Goal: Information Seeking & Learning: Learn about a topic

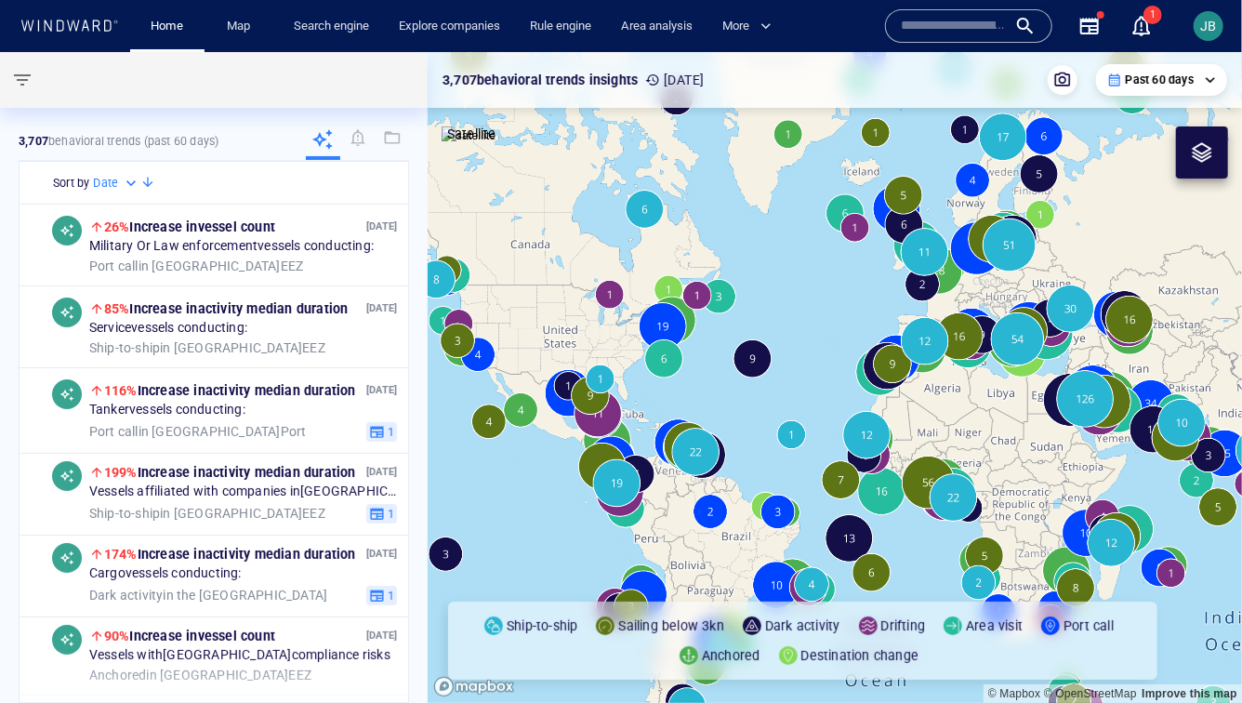
drag, startPoint x: 727, startPoint y: 301, endPoint x: 580, endPoint y: 301, distance: 146.9
click at [580, 301] on canvas "Map" at bounding box center [835, 377] width 815 height 651
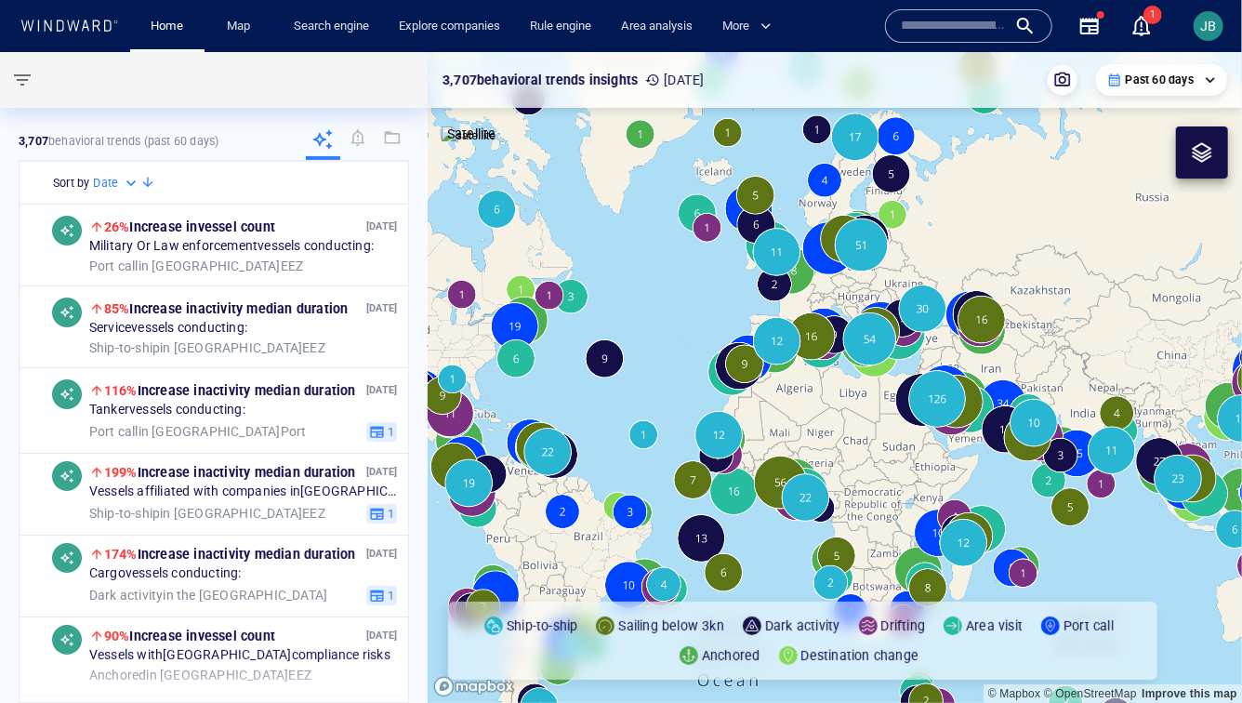
drag, startPoint x: 730, startPoint y: 303, endPoint x: 631, endPoint y: 223, distance: 126.9
click at [631, 223] on canvas "Map" at bounding box center [835, 377] width 815 height 651
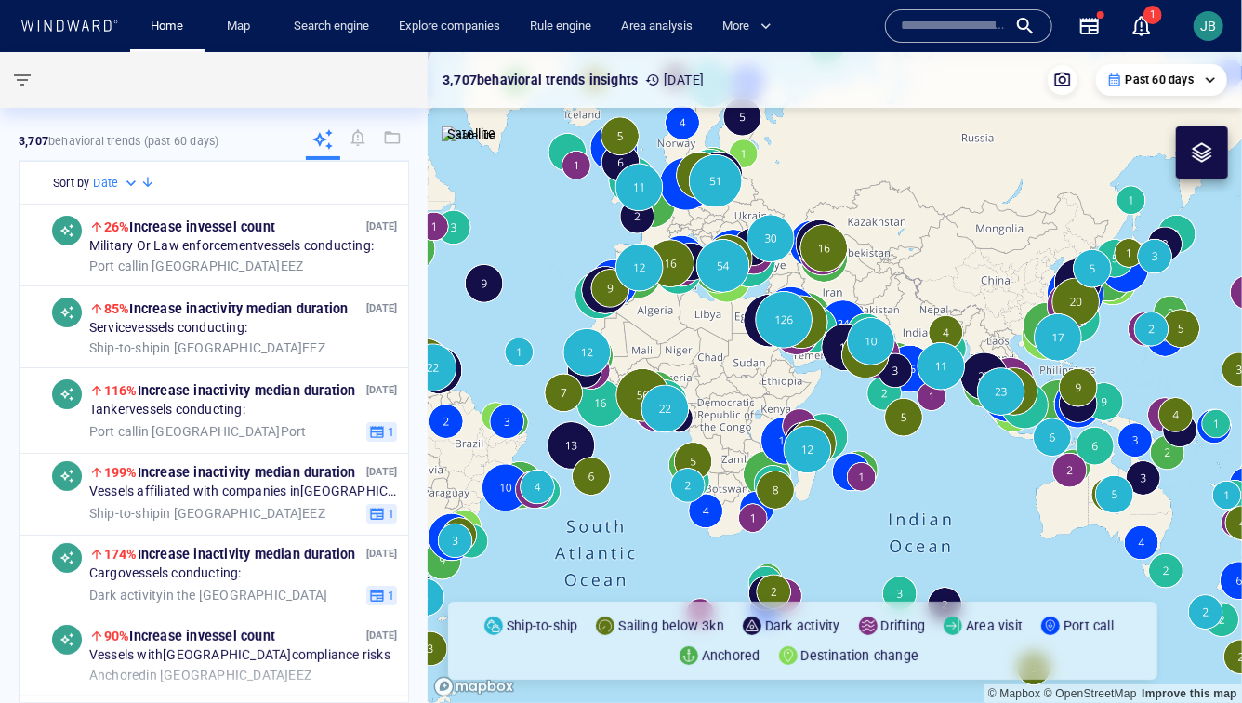
drag, startPoint x: 760, startPoint y: 336, endPoint x: 724, endPoint y: 347, distance: 37.9
click at [724, 347] on canvas "Map" at bounding box center [835, 377] width 815 height 651
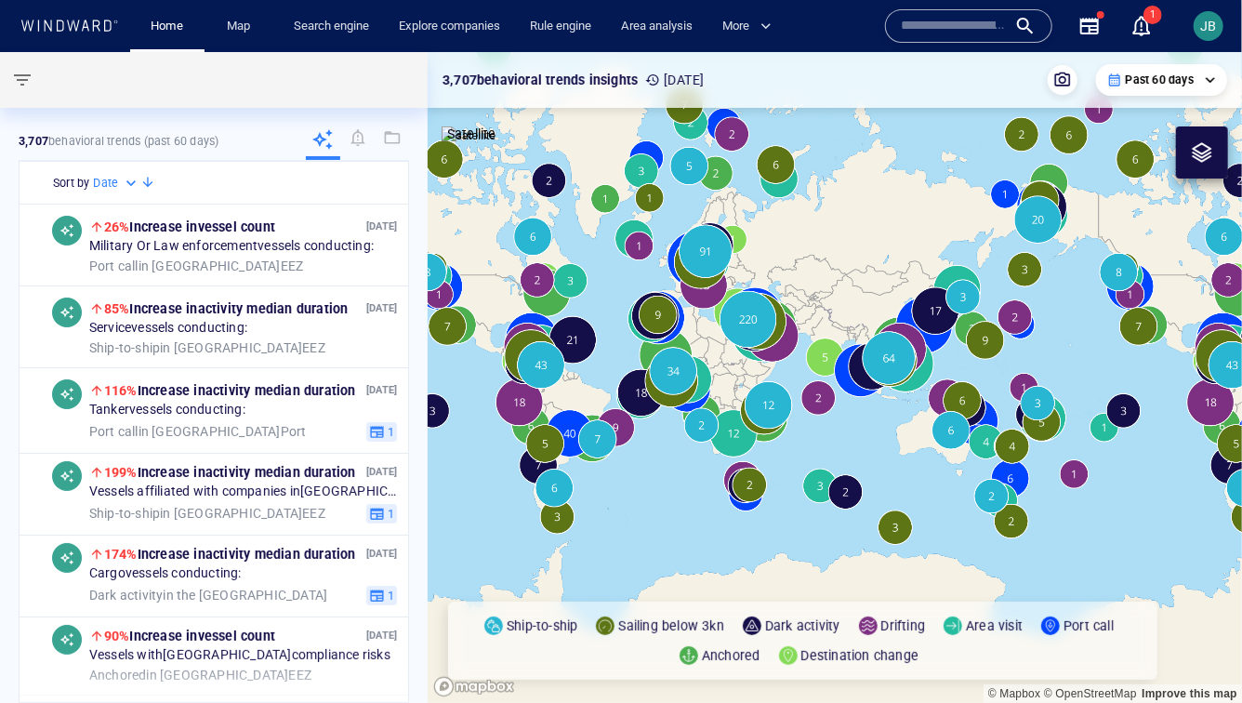
drag, startPoint x: 794, startPoint y: 251, endPoint x: 810, endPoint y: 277, distance: 30.5
click at [810, 277] on canvas "Map" at bounding box center [835, 377] width 815 height 651
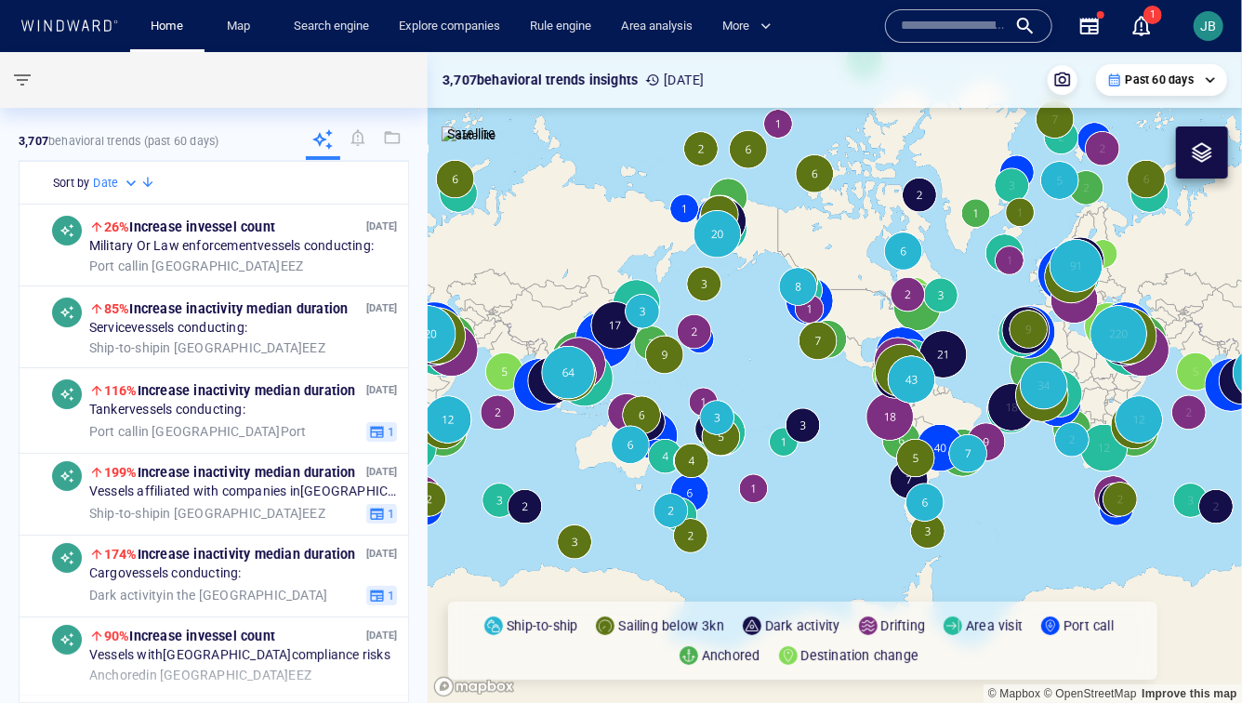
drag, startPoint x: 1182, startPoint y: 297, endPoint x: 841, endPoint y: 305, distance: 341.4
click at [841, 305] on canvas "Map" at bounding box center [835, 377] width 815 height 651
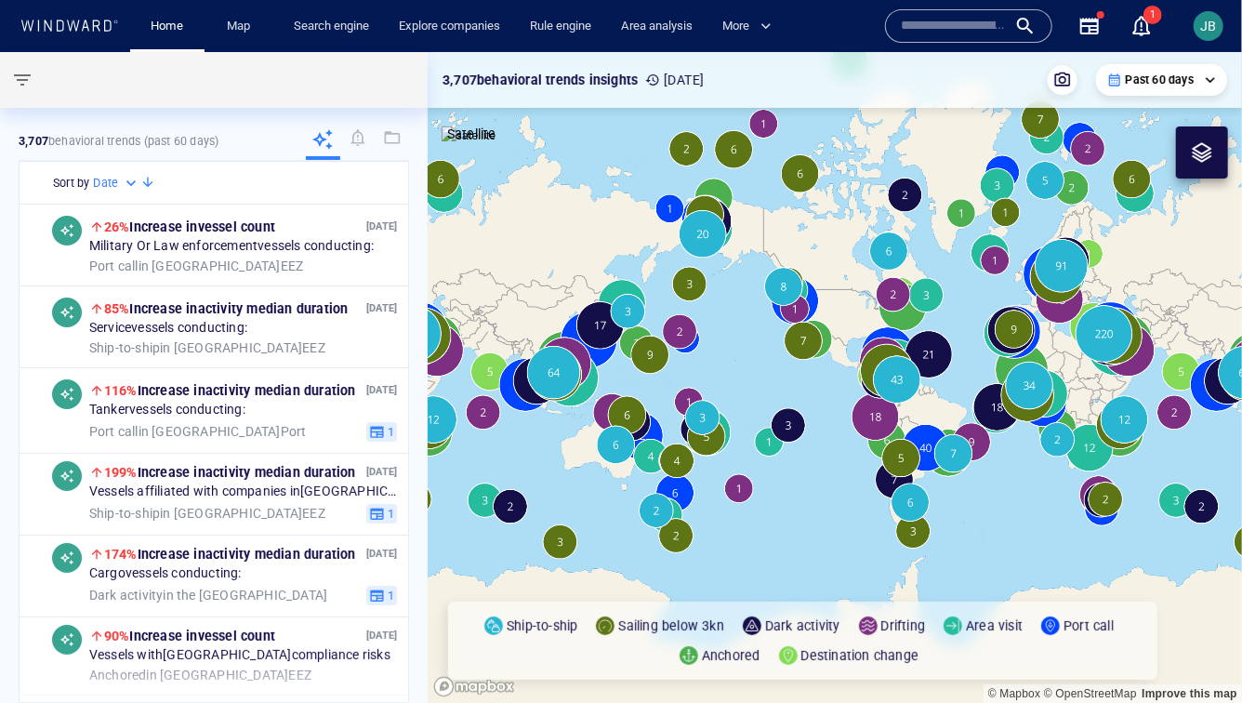
drag, startPoint x: 1159, startPoint y: 274, endPoint x: 872, endPoint y: 277, distance: 286.4
click at [872, 277] on canvas "Map" at bounding box center [835, 377] width 815 height 651
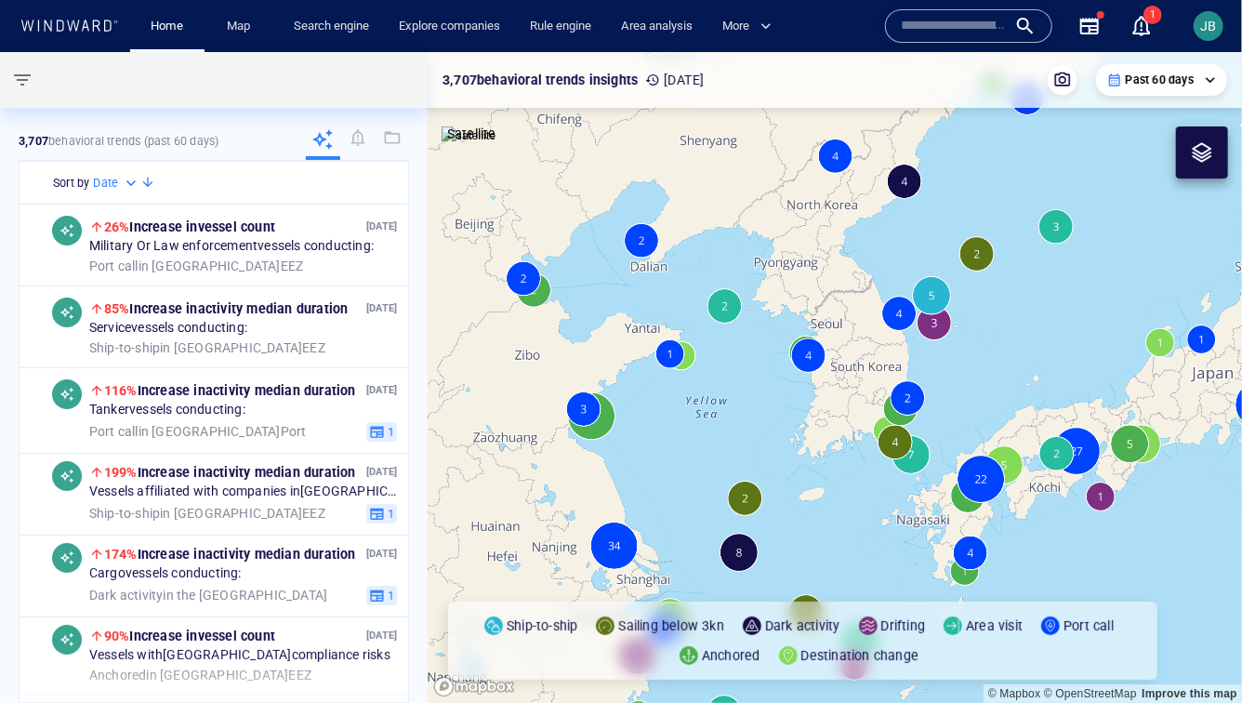
drag, startPoint x: 1035, startPoint y: 246, endPoint x: 1020, endPoint y: 346, distance: 101.5
click at [1020, 346] on canvas "Map" at bounding box center [835, 377] width 815 height 651
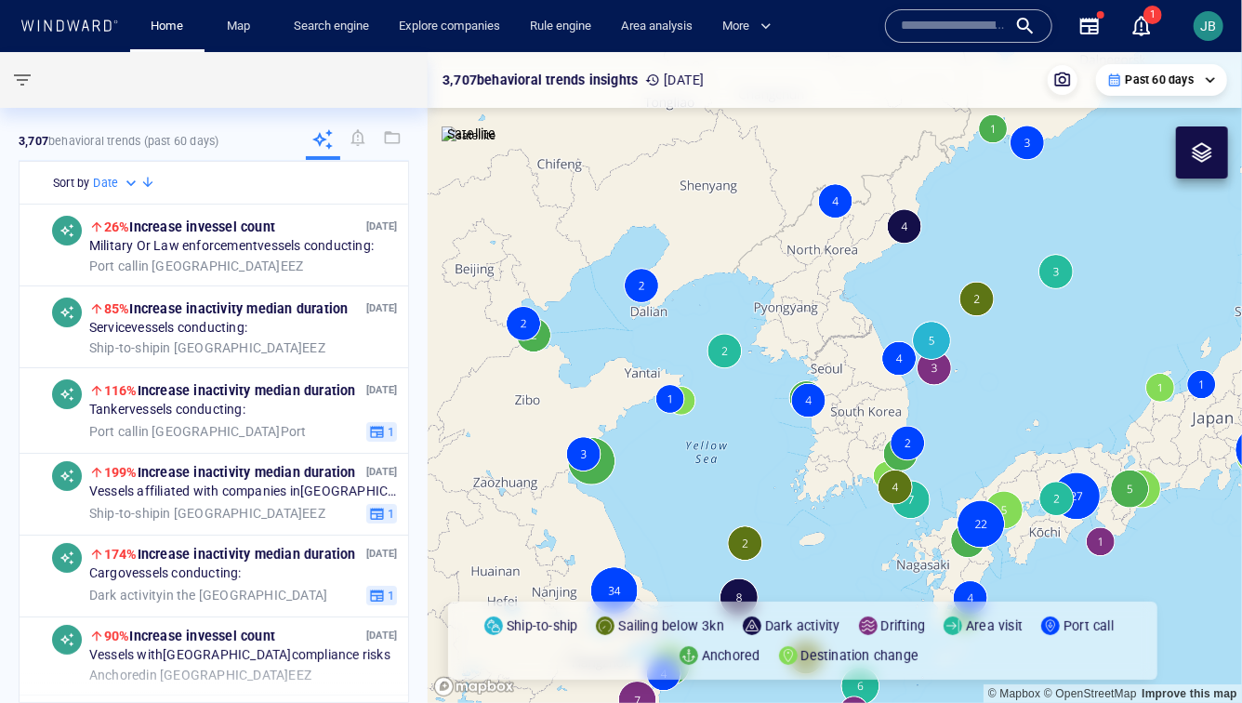
click at [942, 372] on canvas "Map" at bounding box center [835, 377] width 815 height 651
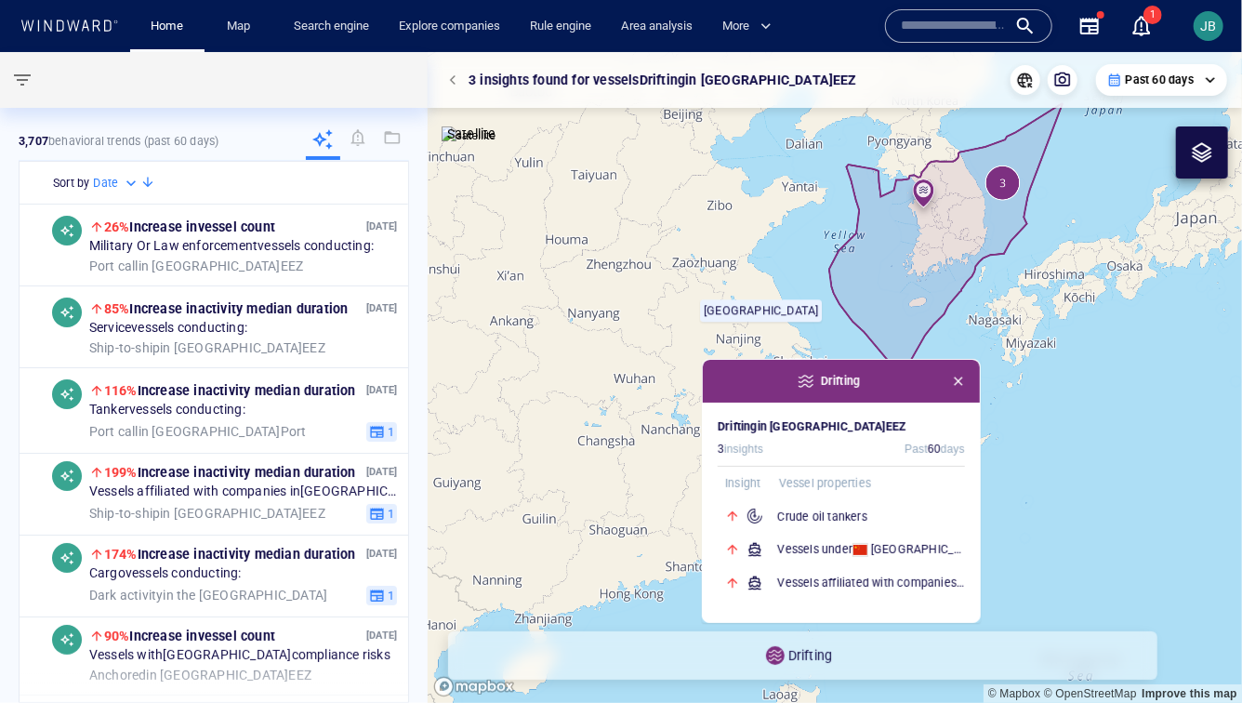
drag, startPoint x: 804, startPoint y: 280, endPoint x: 591, endPoint y: 476, distance: 289.6
click at [591, 476] on canvas "Map" at bounding box center [835, 377] width 815 height 651
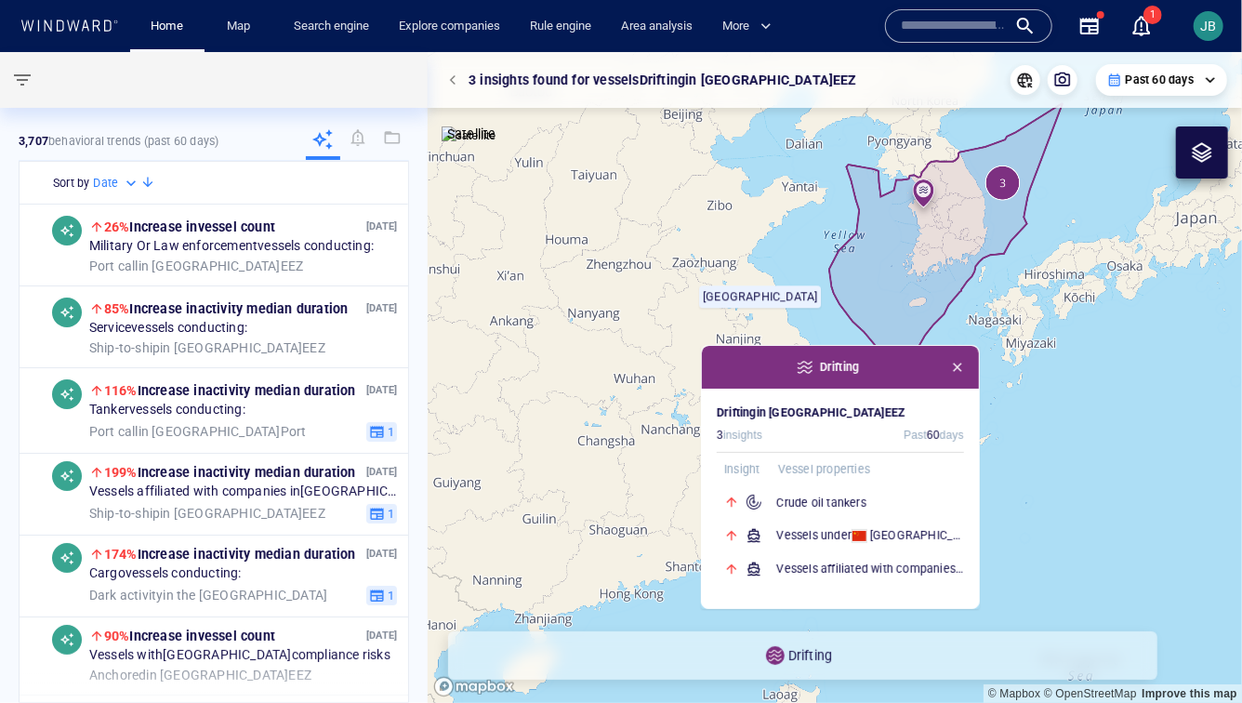
drag, startPoint x: 591, startPoint y: 476, endPoint x: 577, endPoint y: 431, distance: 47.9
click at [576, 431] on canvas "Map" at bounding box center [835, 377] width 815 height 651
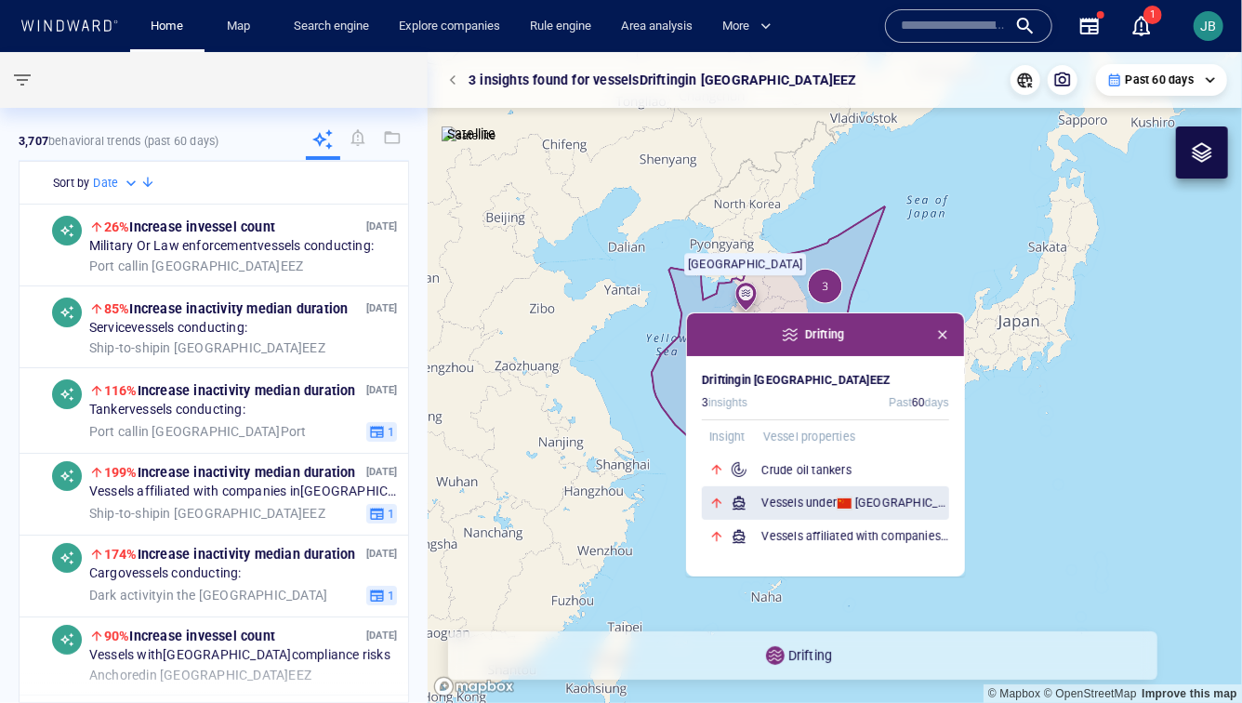
click at [784, 501] on h6 "Vessels under China 's flag" at bounding box center [856, 503] width 188 height 19
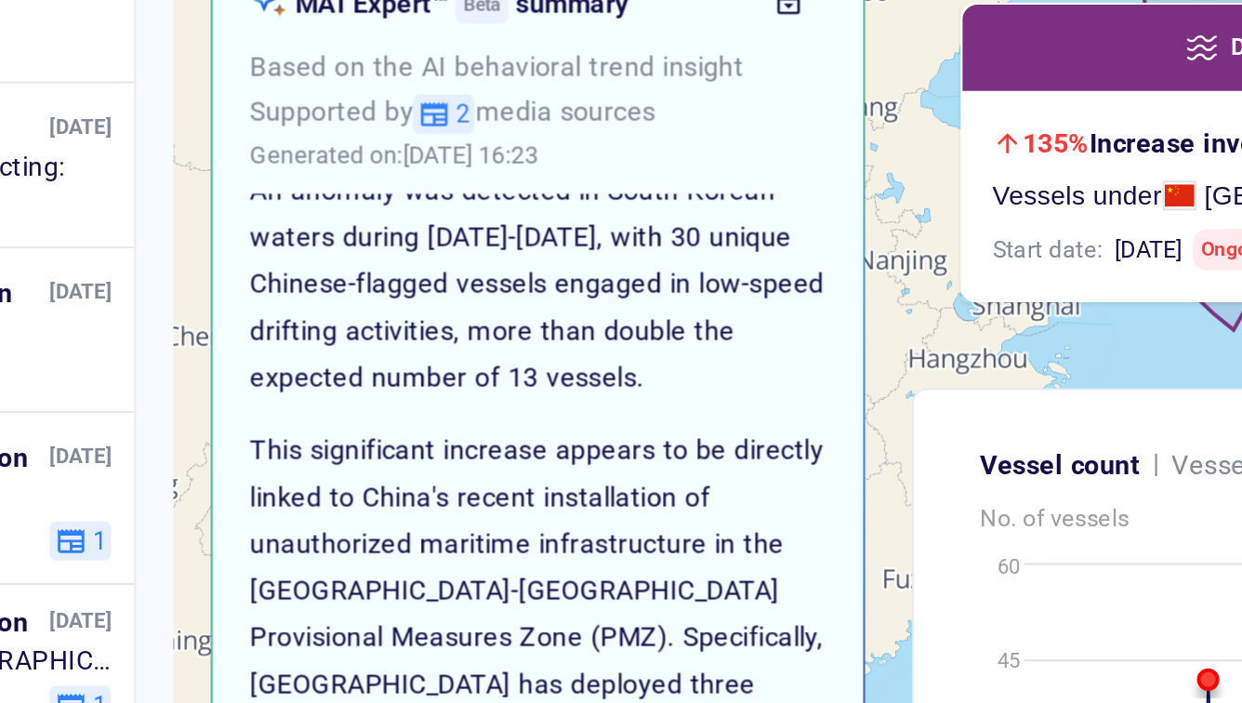
scroll to position [89, 0]
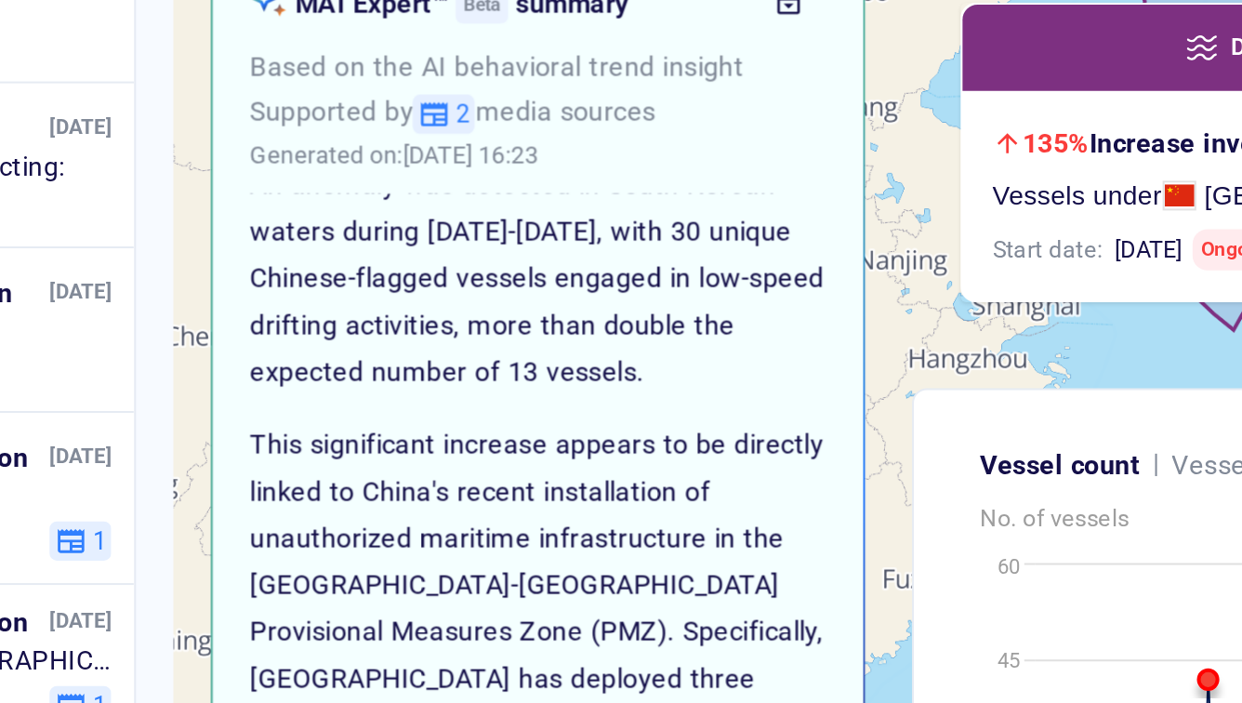
drag, startPoint x: 576, startPoint y: 325, endPoint x: 657, endPoint y: 347, distance: 83.7
click at [657, 347] on p "An anomaly was detected in South Korean waters during [DATE]-[DATE], with 30 un…" at bounding box center [609, 302] width 286 height 116
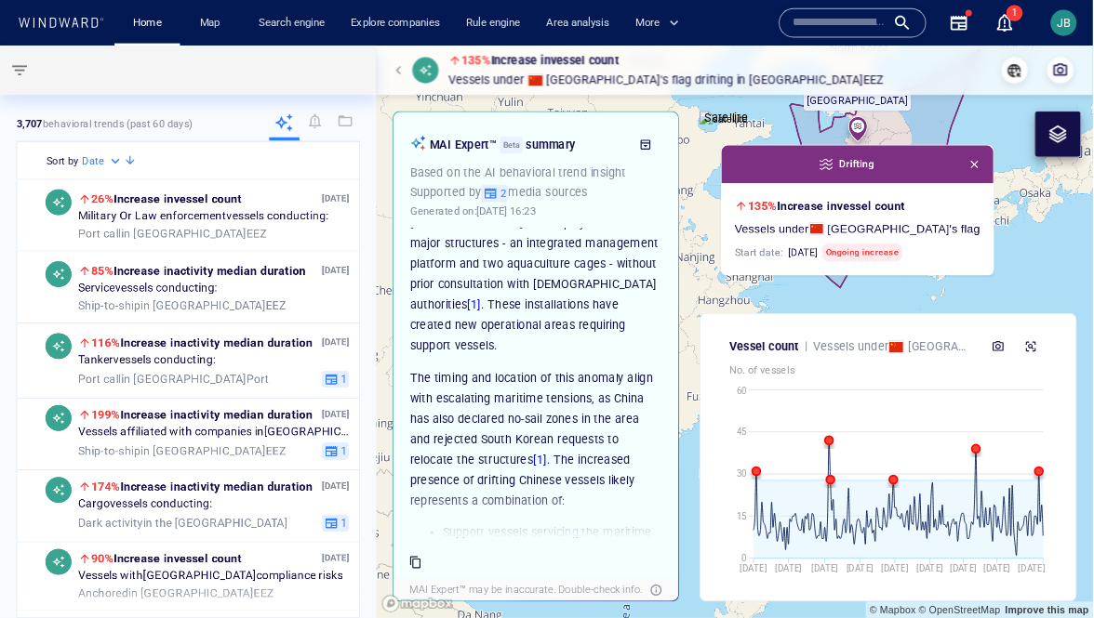
scroll to position [391, 0]
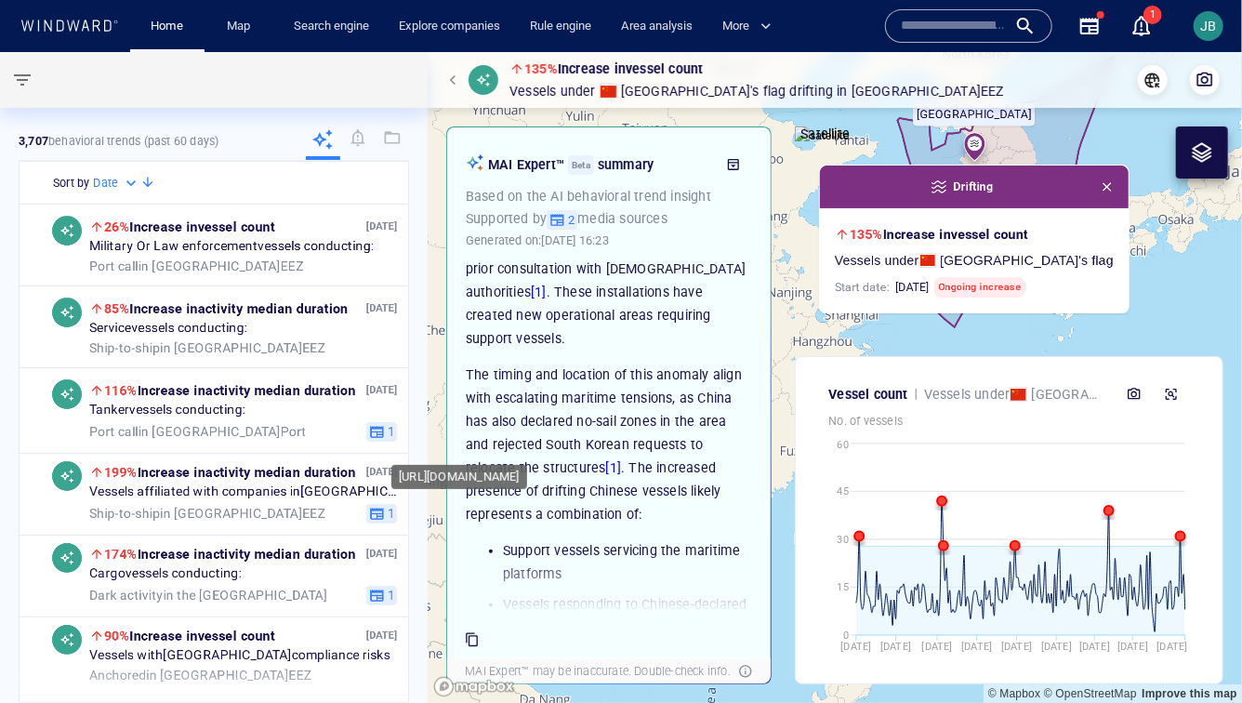
click at [606, 460] on link "[1]" at bounding box center [614, 467] width 16 height 15
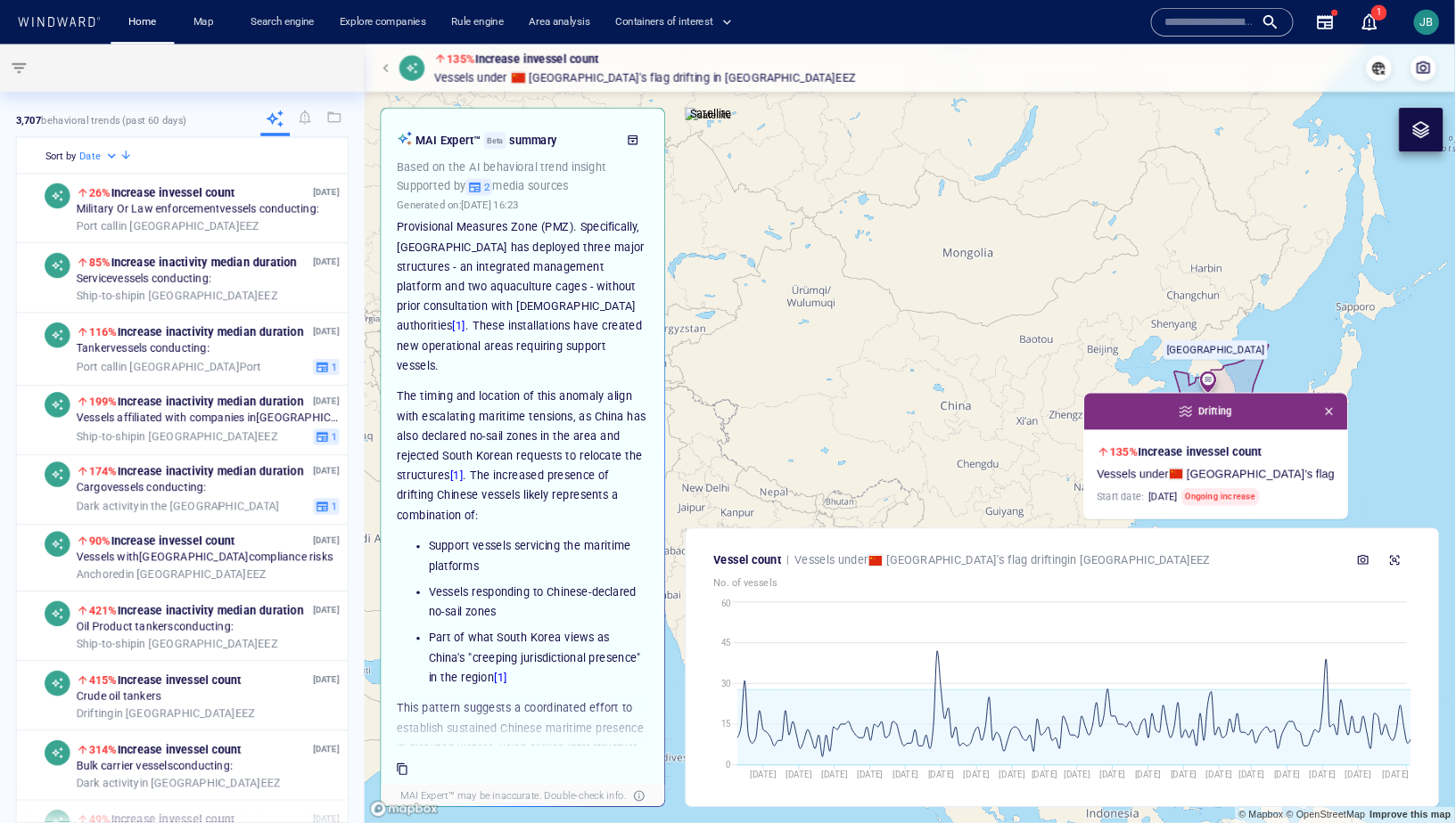
scroll to position [286, 0]
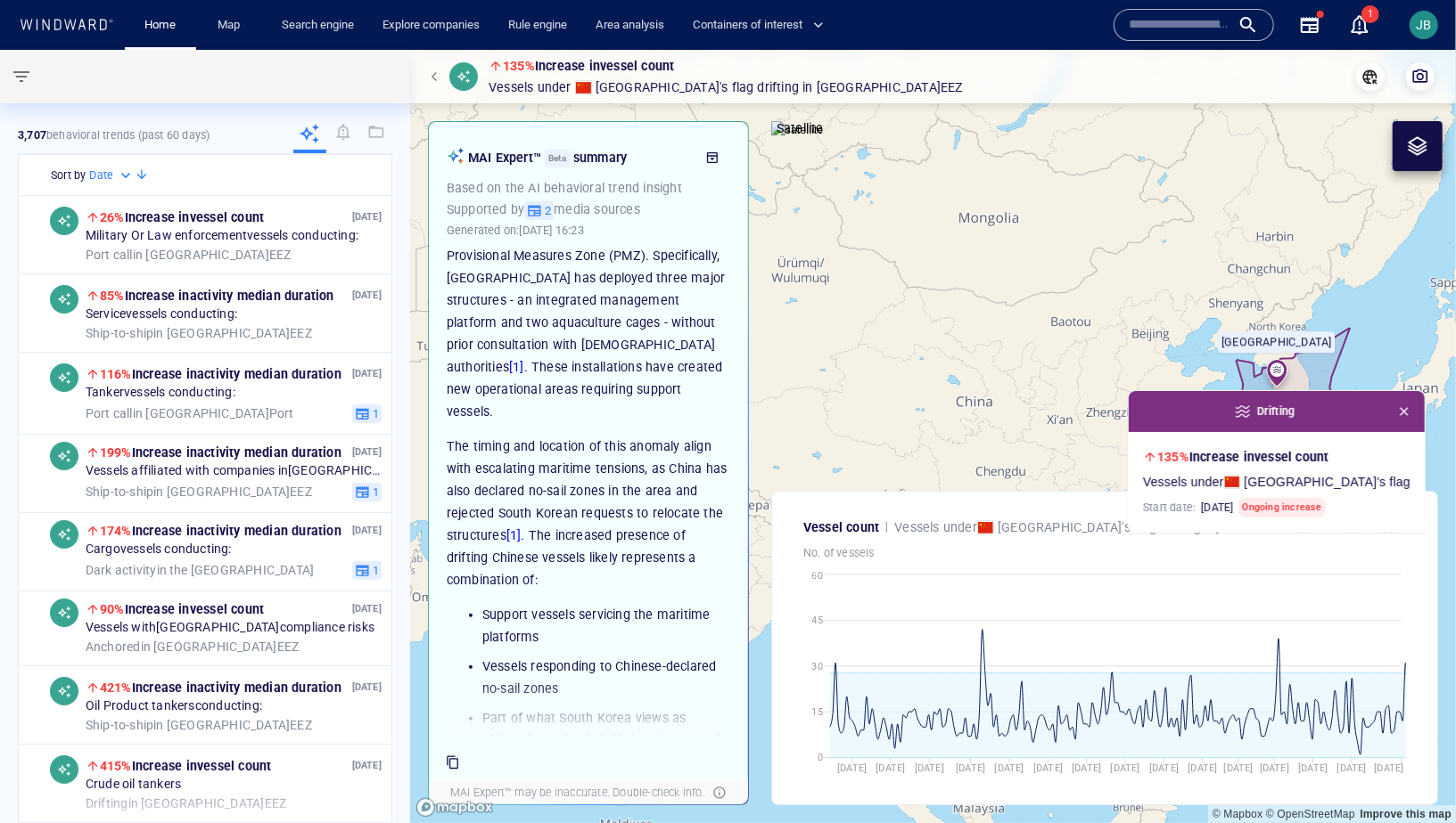
click at [24, 85] on span "button" at bounding box center [21, 77] width 21 height 21
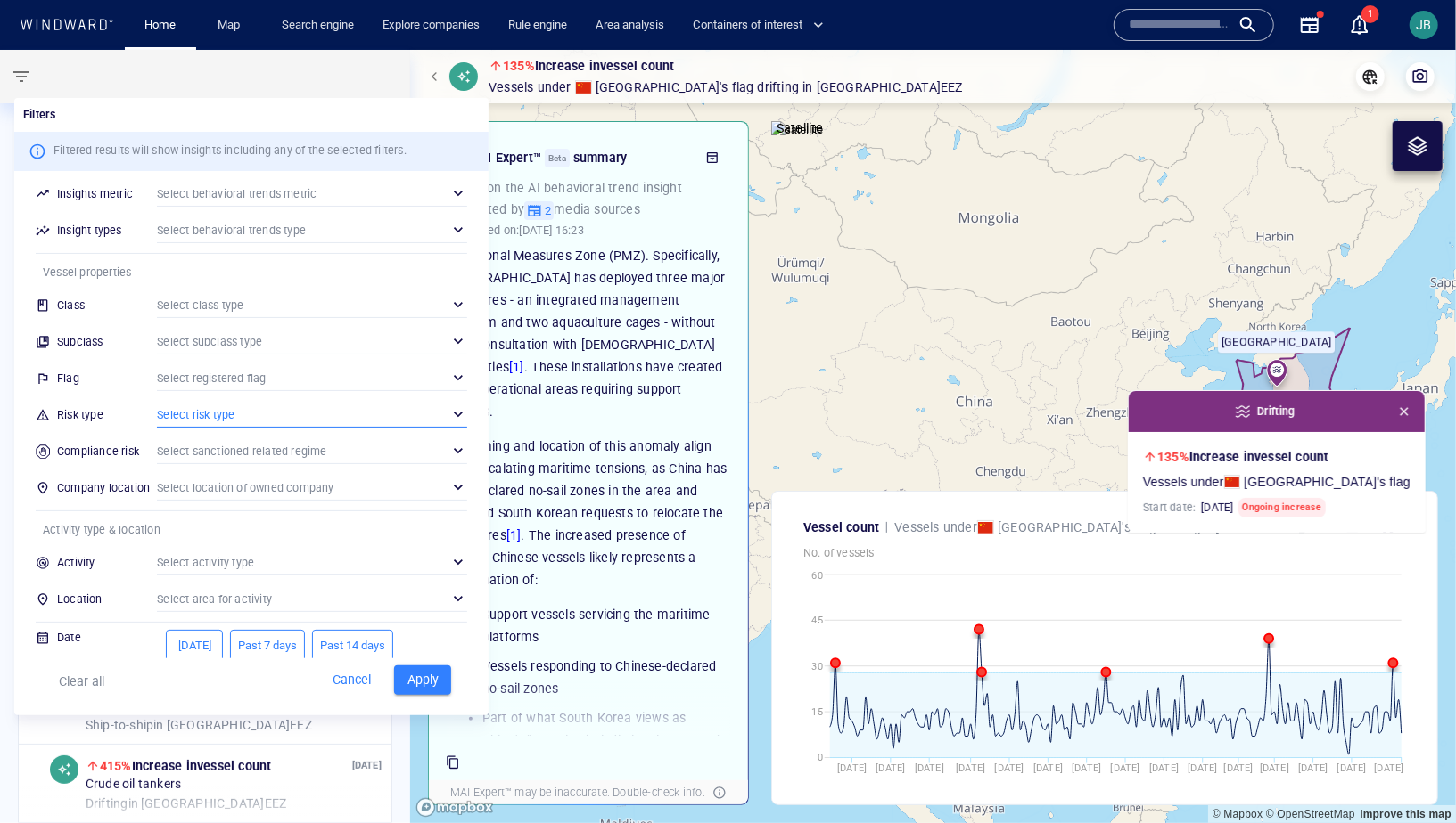
click at [185, 420] on div "​" at bounding box center [312, 414] width 311 height 27
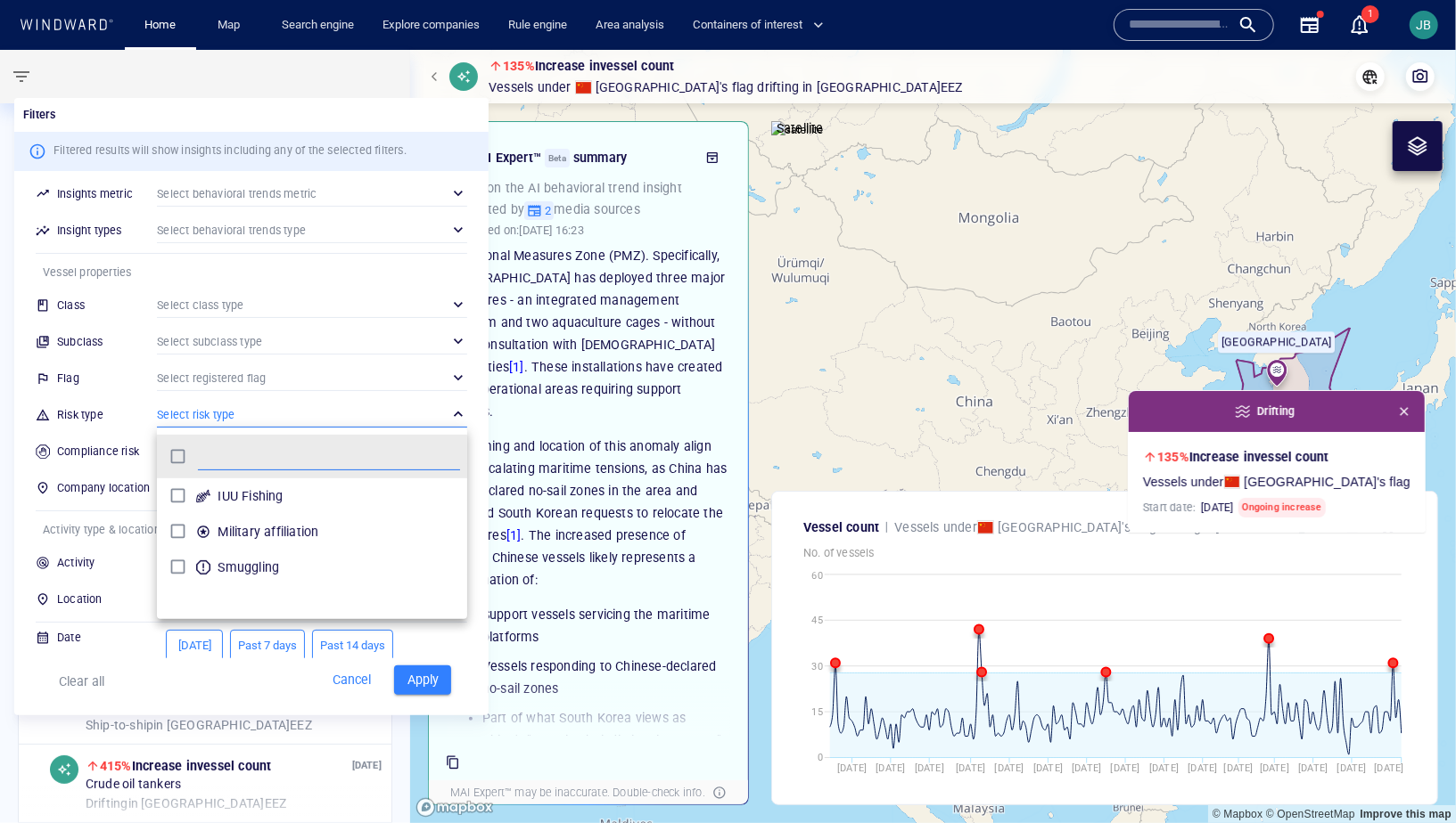
scroll to position [177, 311]
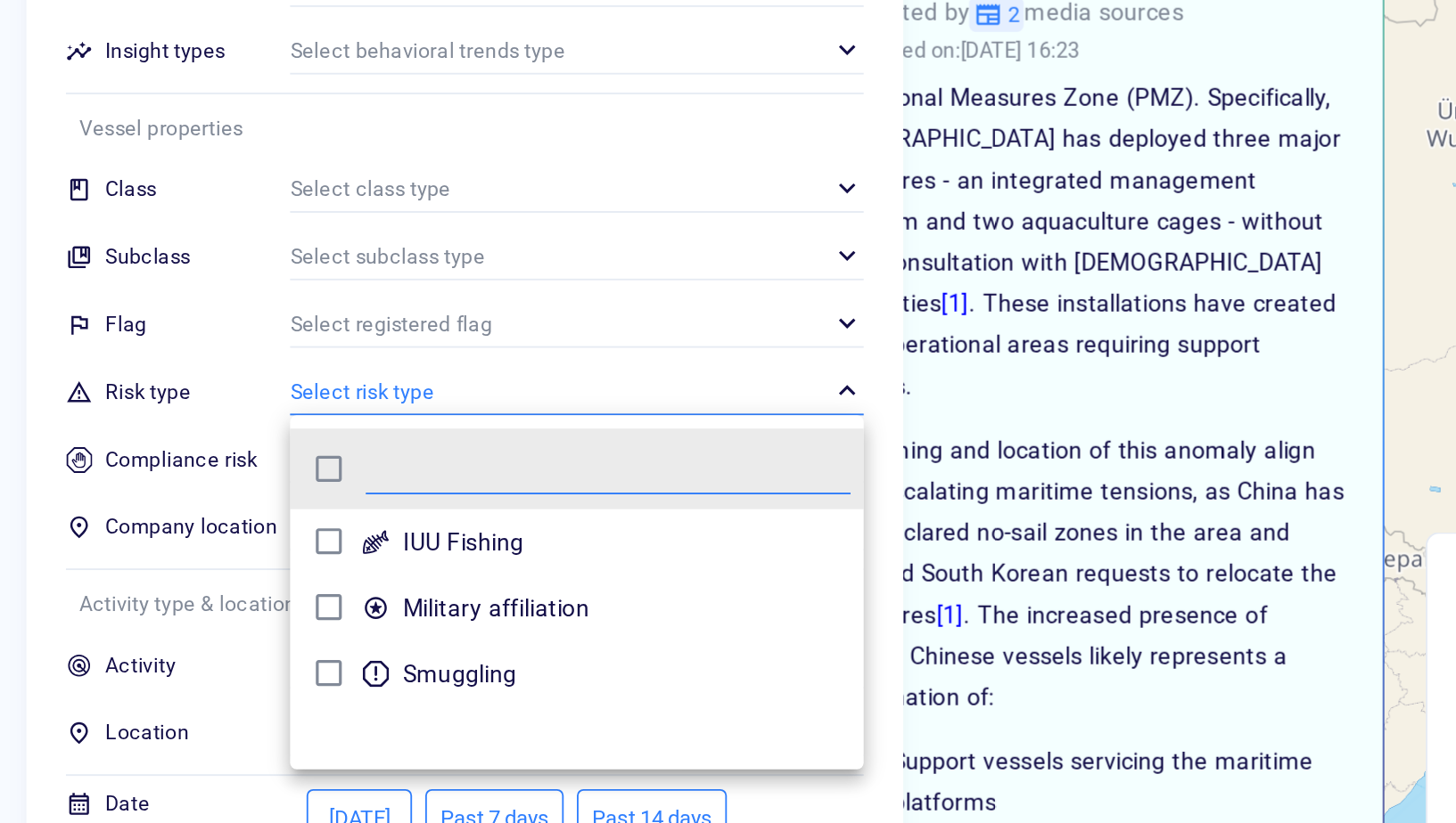
click at [60, 528] on div at bounding box center [728, 411] width 1456 height 823
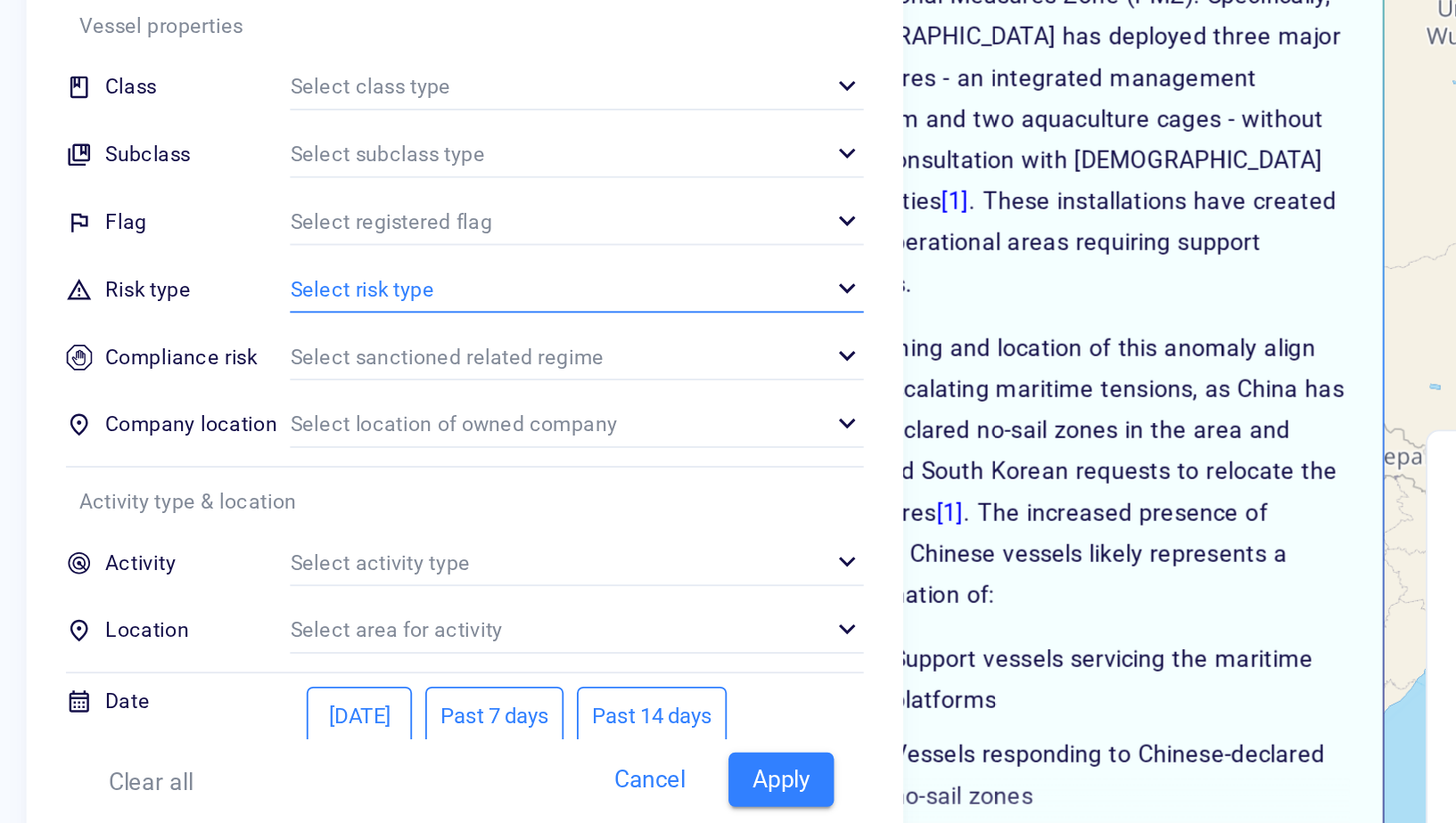
click at [172, 566] on div "​" at bounding box center [312, 562] width 311 height 27
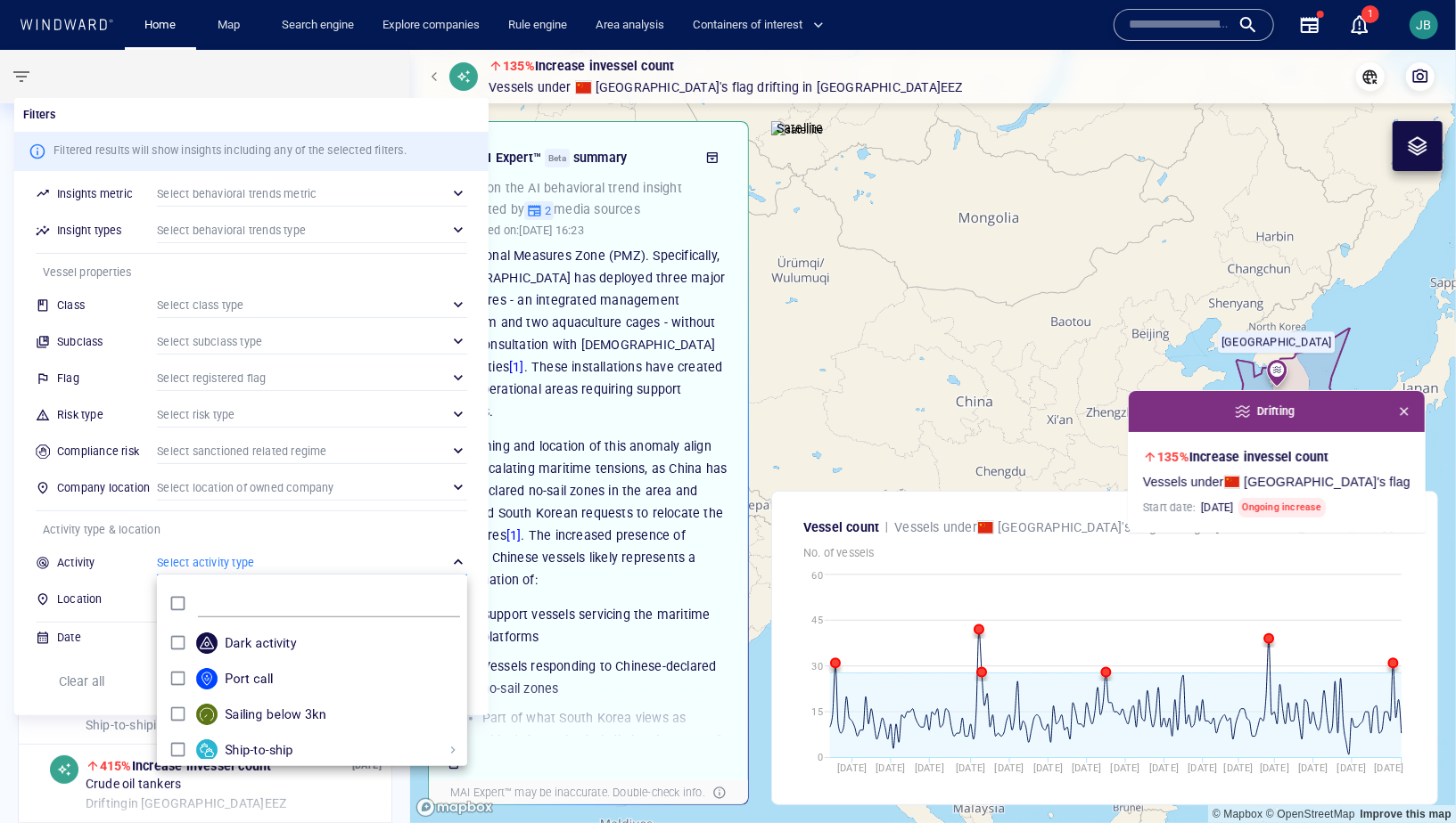
click at [612, 302] on div at bounding box center [728, 411] width 1456 height 823
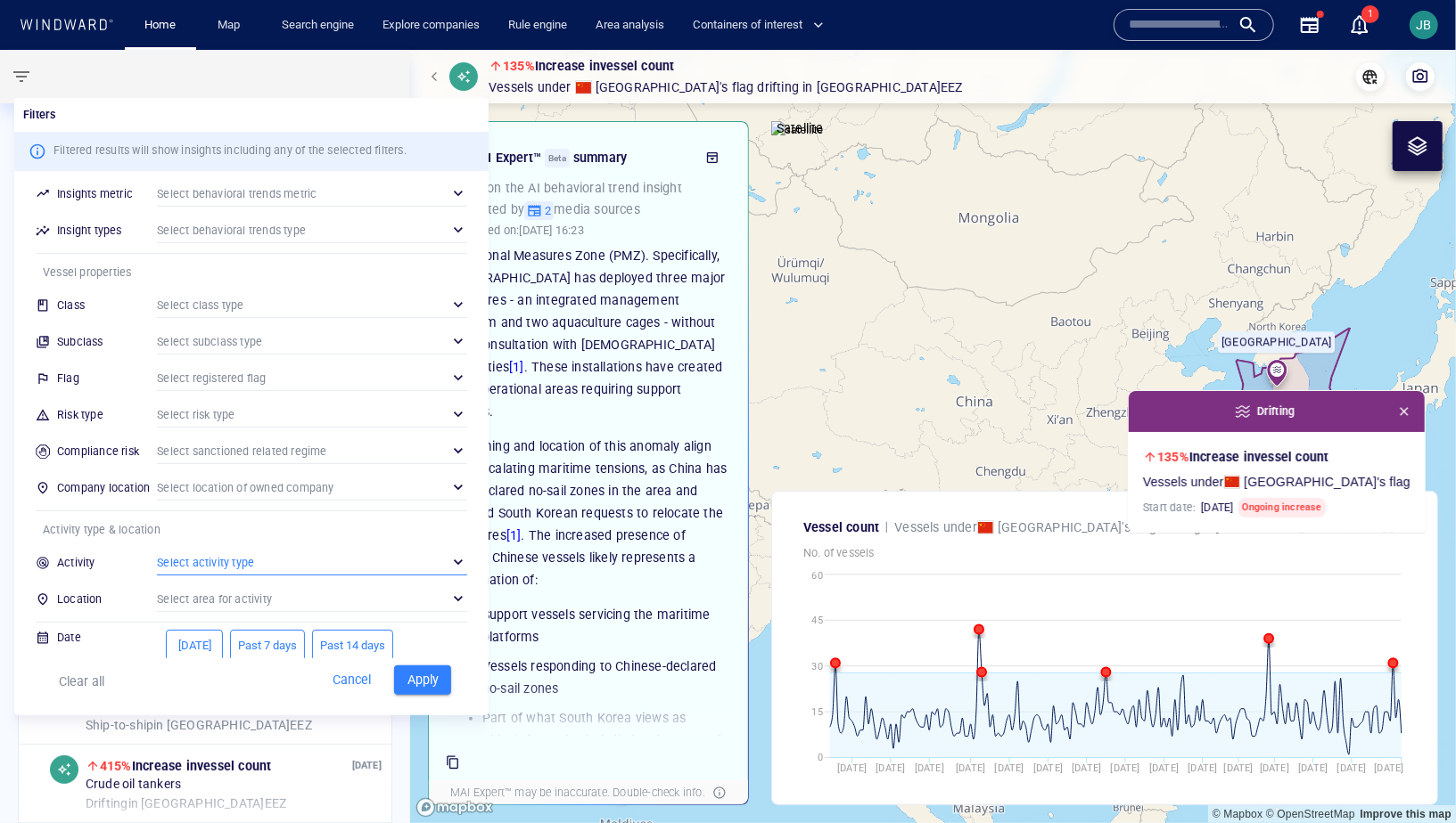
click at [29, 71] on div at bounding box center [728, 411] width 1456 height 823
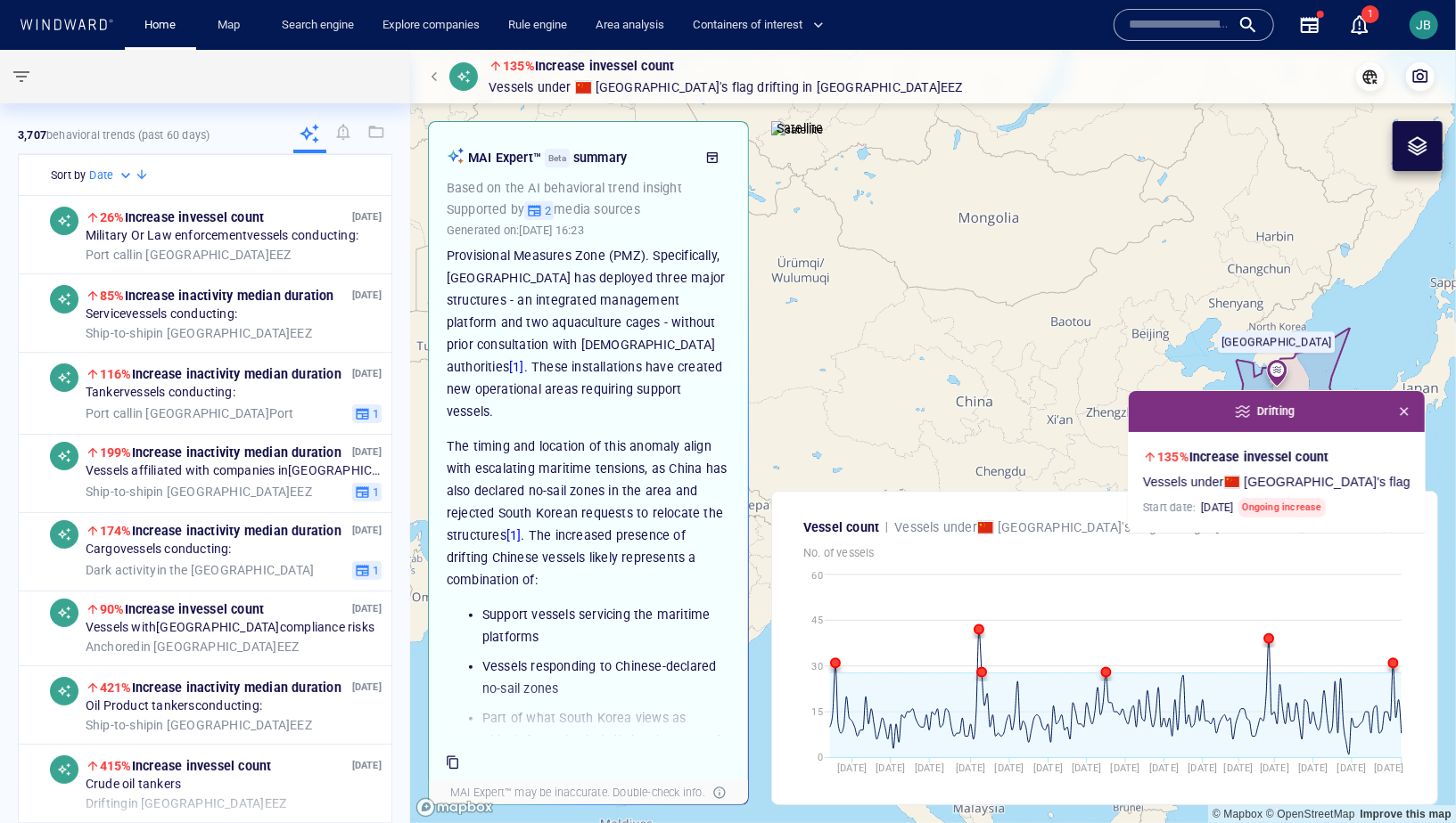
click at [1190, 18] on icon "button" at bounding box center [1309, 25] width 18 height 16
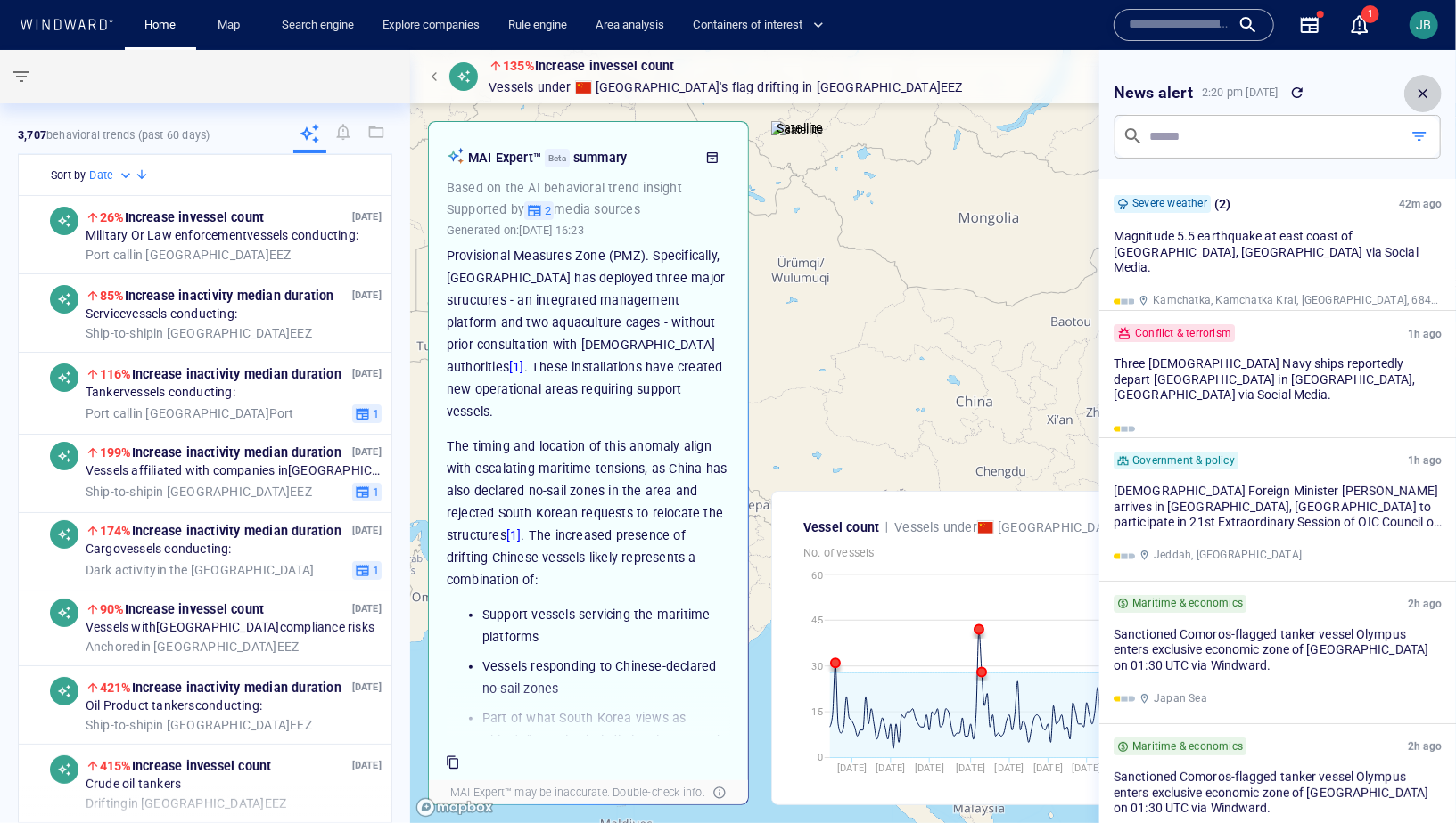
click at [1190, 90] on icon "button" at bounding box center [1422, 93] width 16 height 16
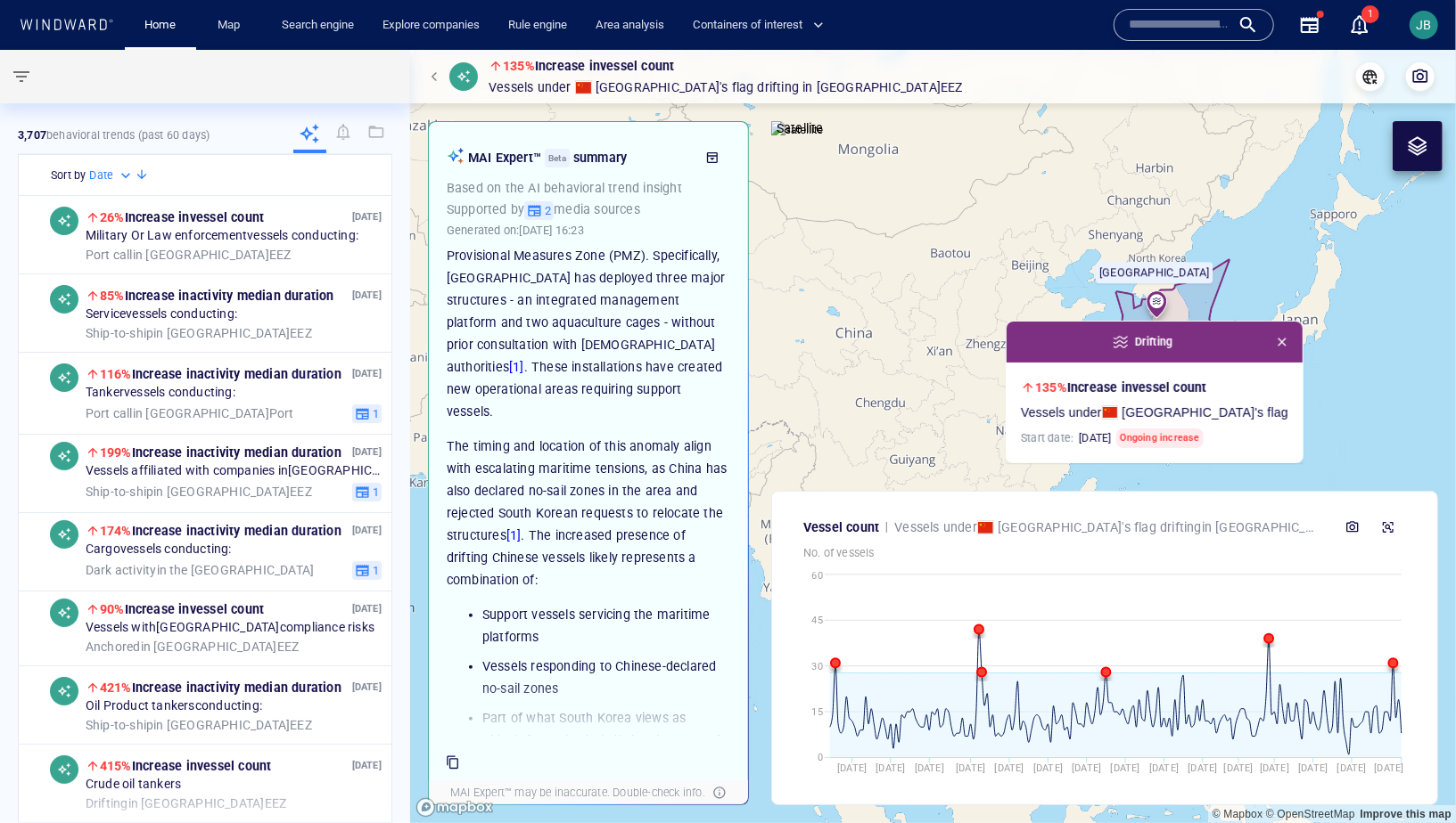
drag, startPoint x: 1389, startPoint y: 197, endPoint x: 1266, endPoint y: 132, distance: 139.1
click at [1190, 132] on canvas "Map" at bounding box center [933, 436] width 1046 height 773
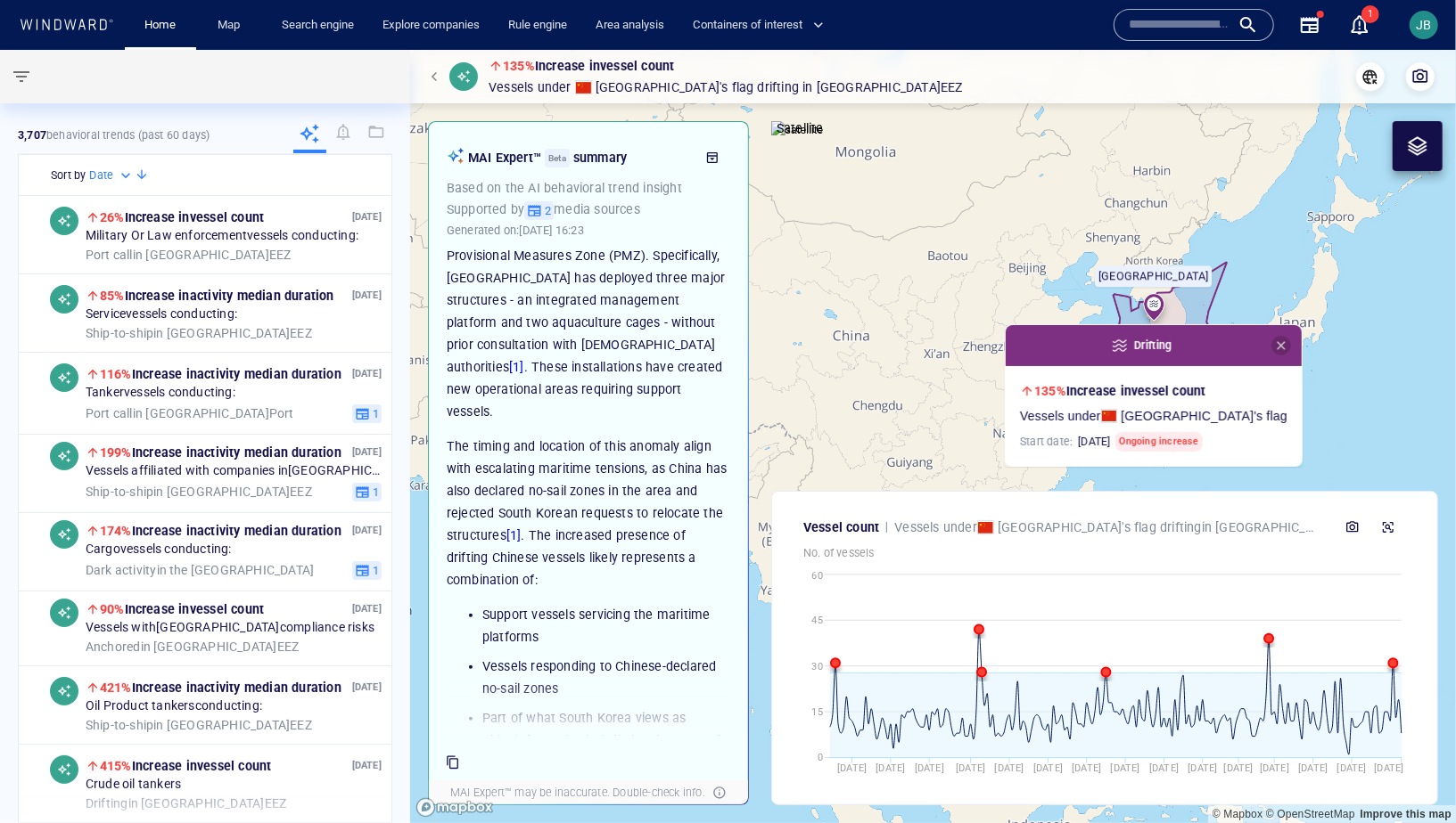
click at [1190, 339] on span "button" at bounding box center [1281, 345] width 14 height 14
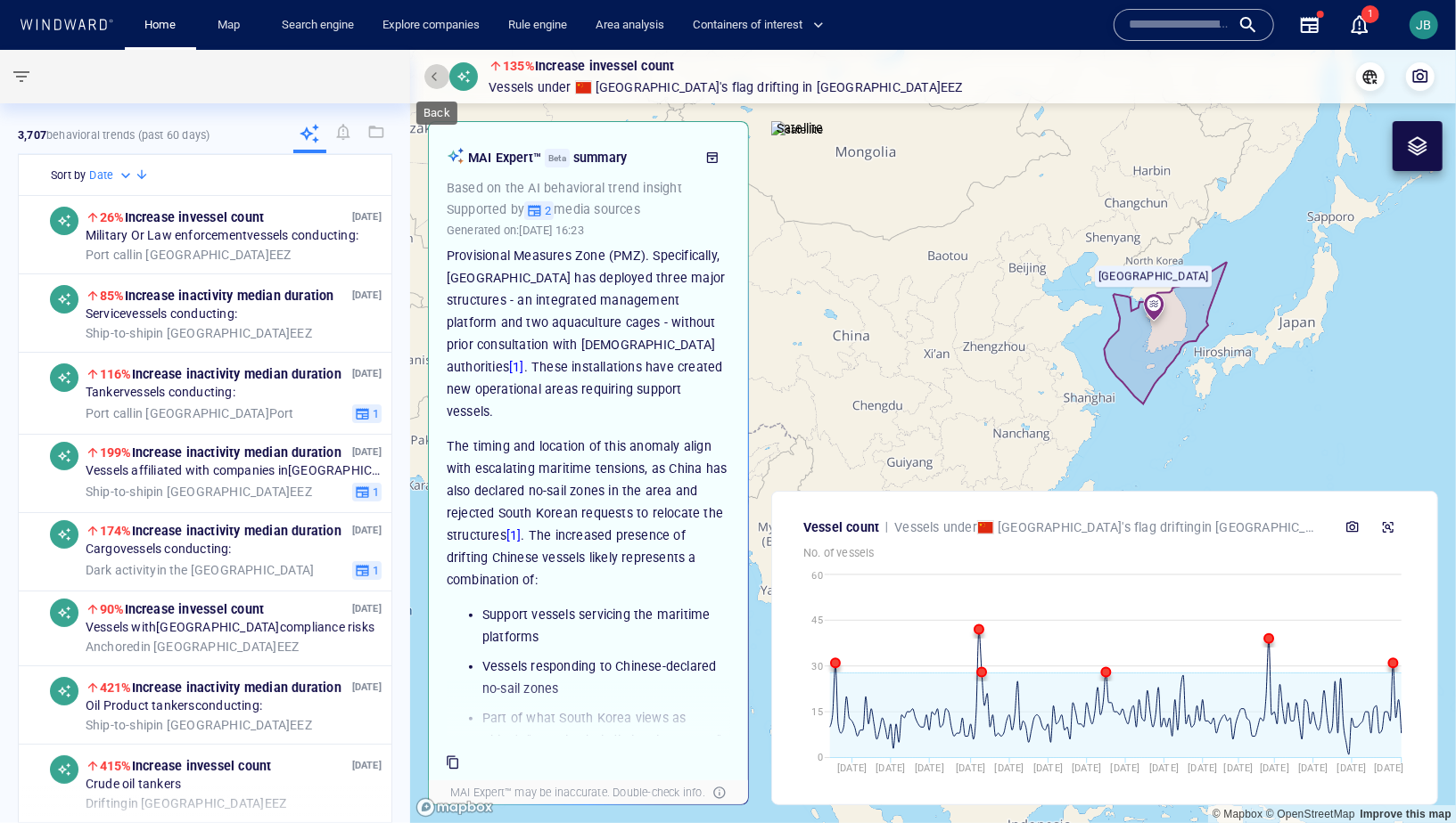
click at [437, 77] on span "button" at bounding box center [436, 76] width 11 height 11
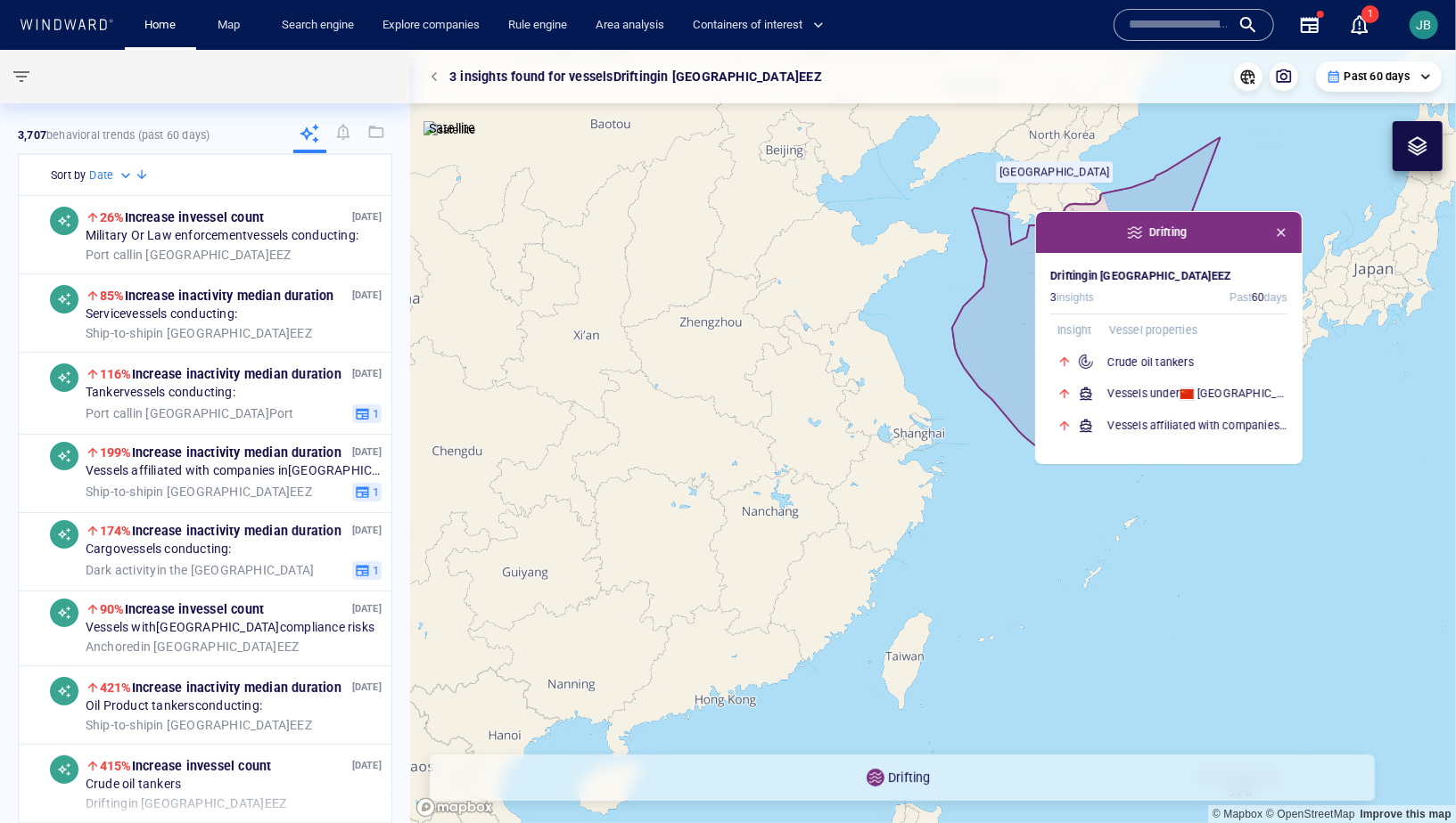
click at [897, 464] on canvas "Map" at bounding box center [933, 436] width 1046 height 773
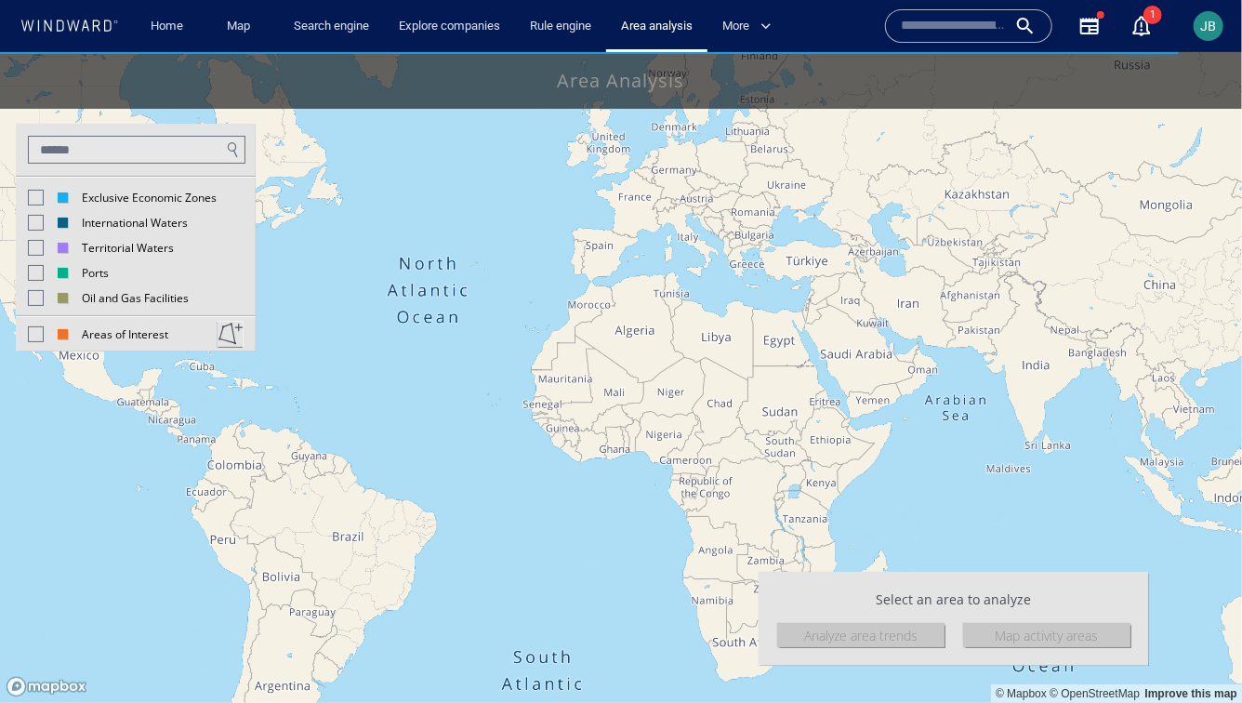
click at [28, 190] on div at bounding box center [36, 197] width 16 height 16
drag, startPoint x: 954, startPoint y: 392, endPoint x: 255, endPoint y: 346, distance: 700.8
click at [255, 51] on div "© Mapbox © OpenStreetMap Improve this map Exclusive Economic Zones Internationa…" at bounding box center [621, 51] width 1242 height 0
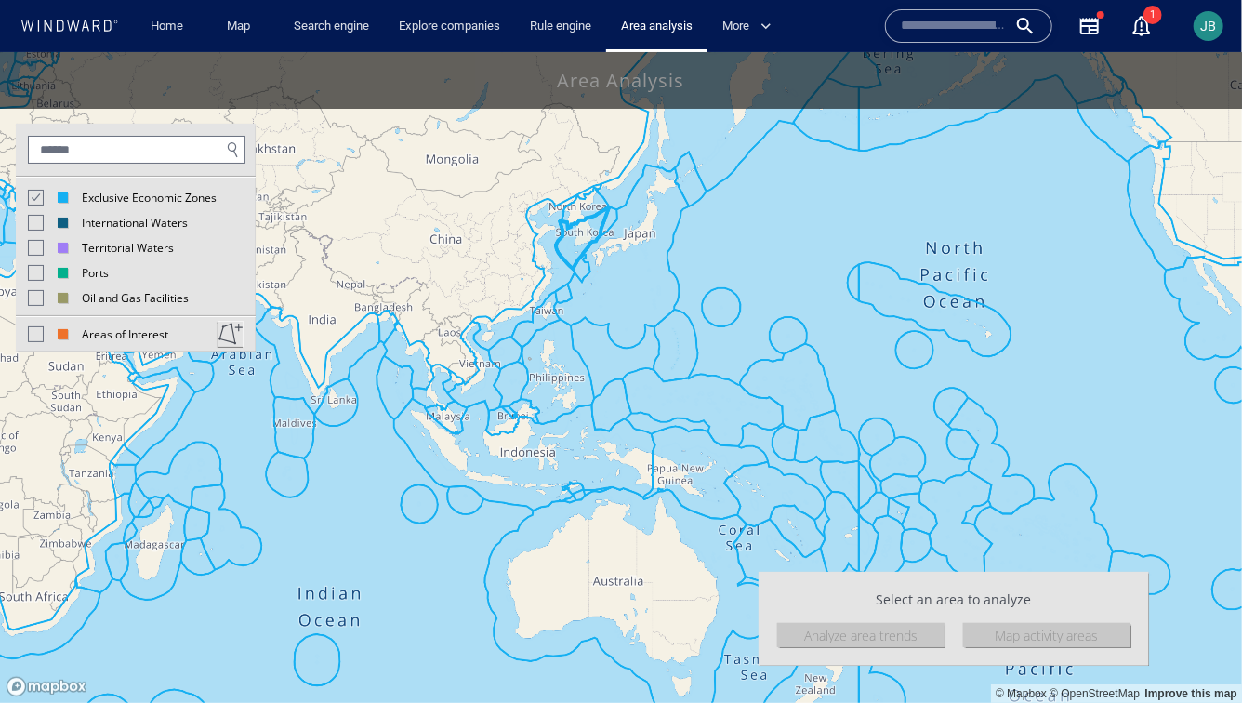
click at [577, 250] on canvas "Map" at bounding box center [621, 376] width 1242 height 651
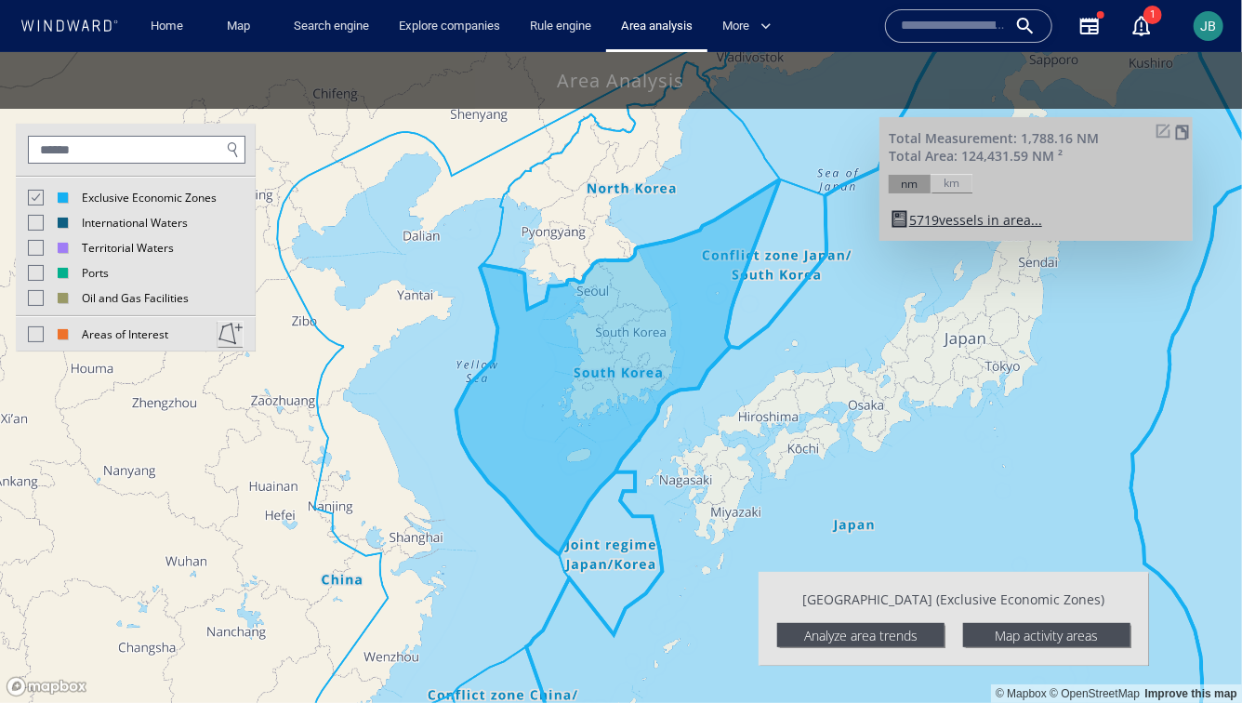
click at [825, 634] on div "Analyze area trends" at bounding box center [860, 634] width 167 height 24
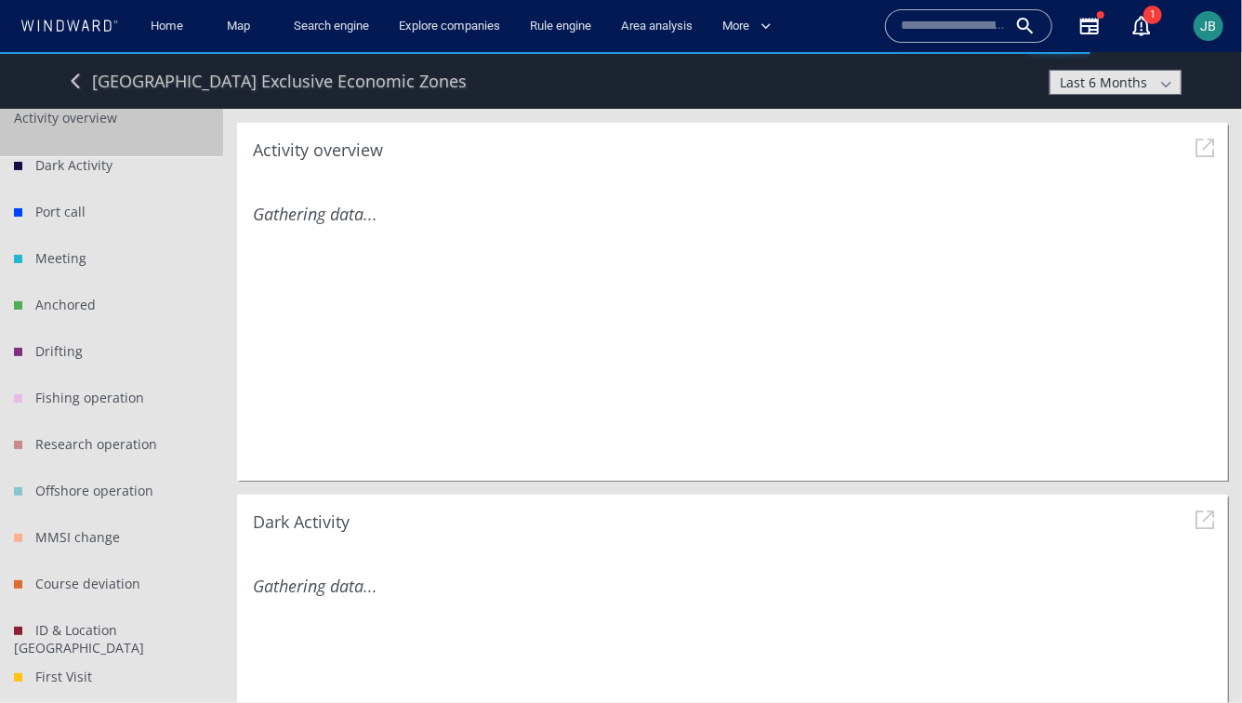
click at [116, 150] on li "Activity overview" at bounding box center [111, 131] width 223 height 47
click at [113, 169] on li "Dark Activity" at bounding box center [111, 178] width 223 height 46
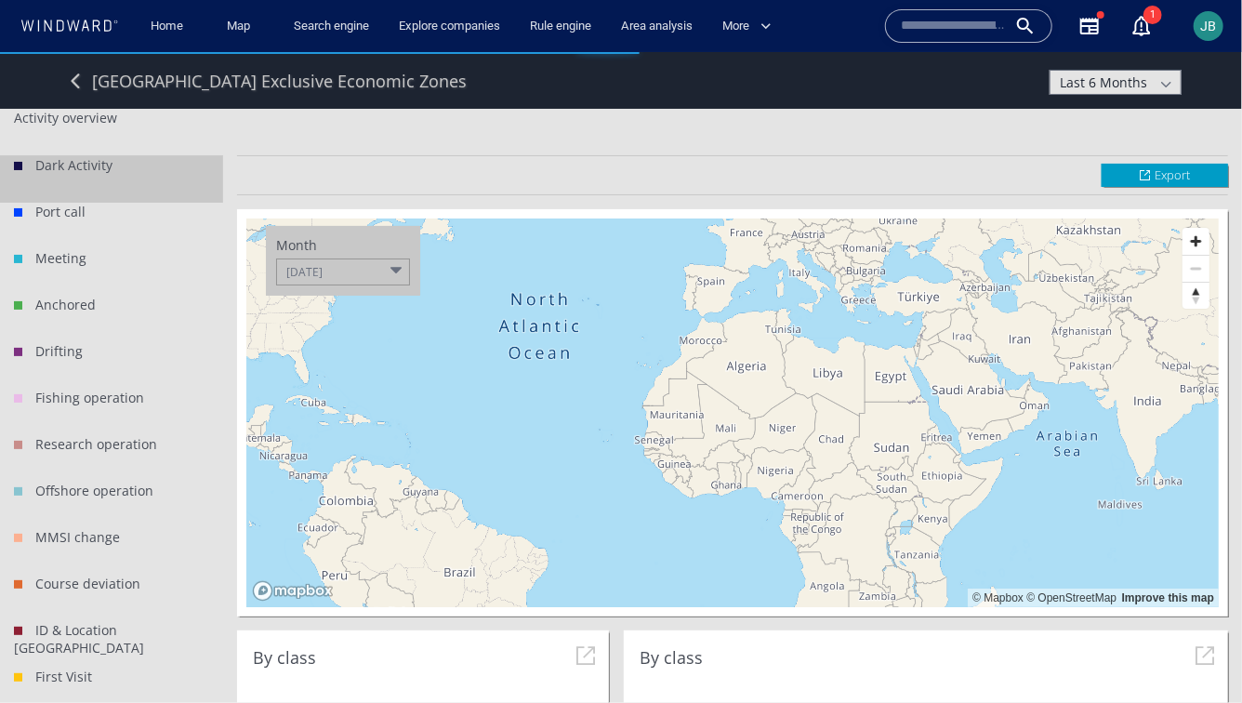
click at [1166, 91] on span at bounding box center [1166, 83] width 20 height 23
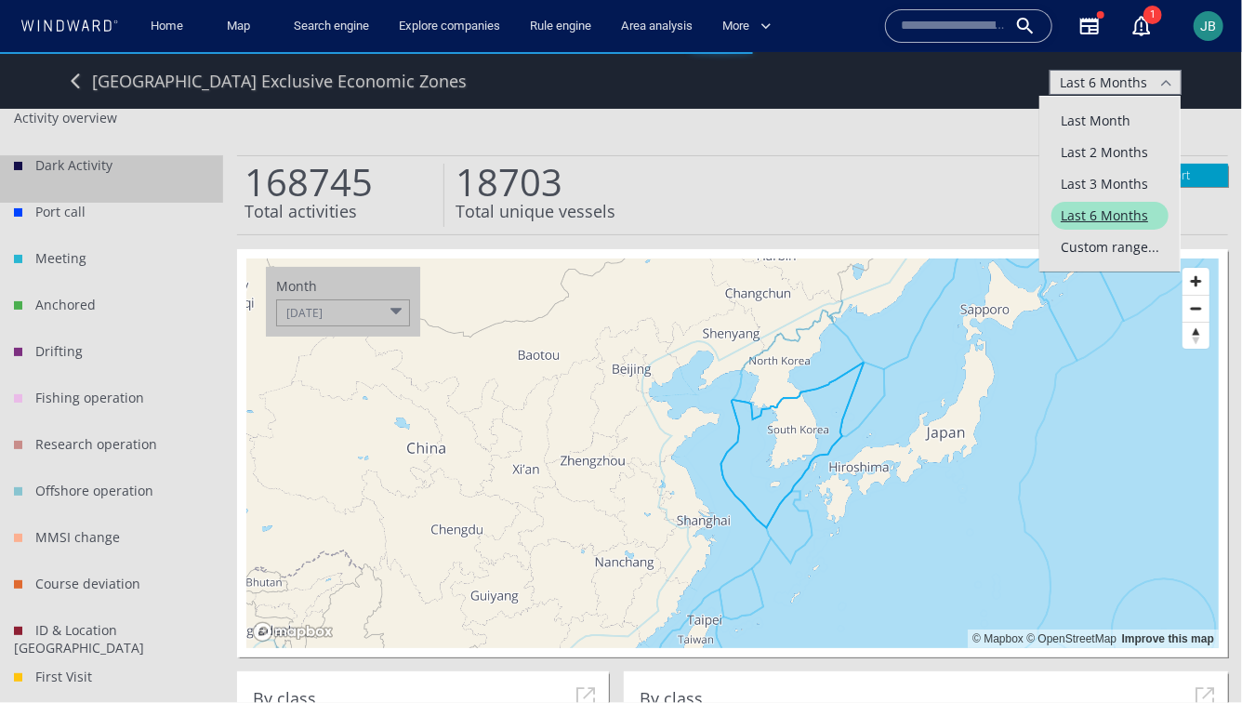
click at [1092, 243] on span "Custom range..." at bounding box center [1110, 246] width 117 height 28
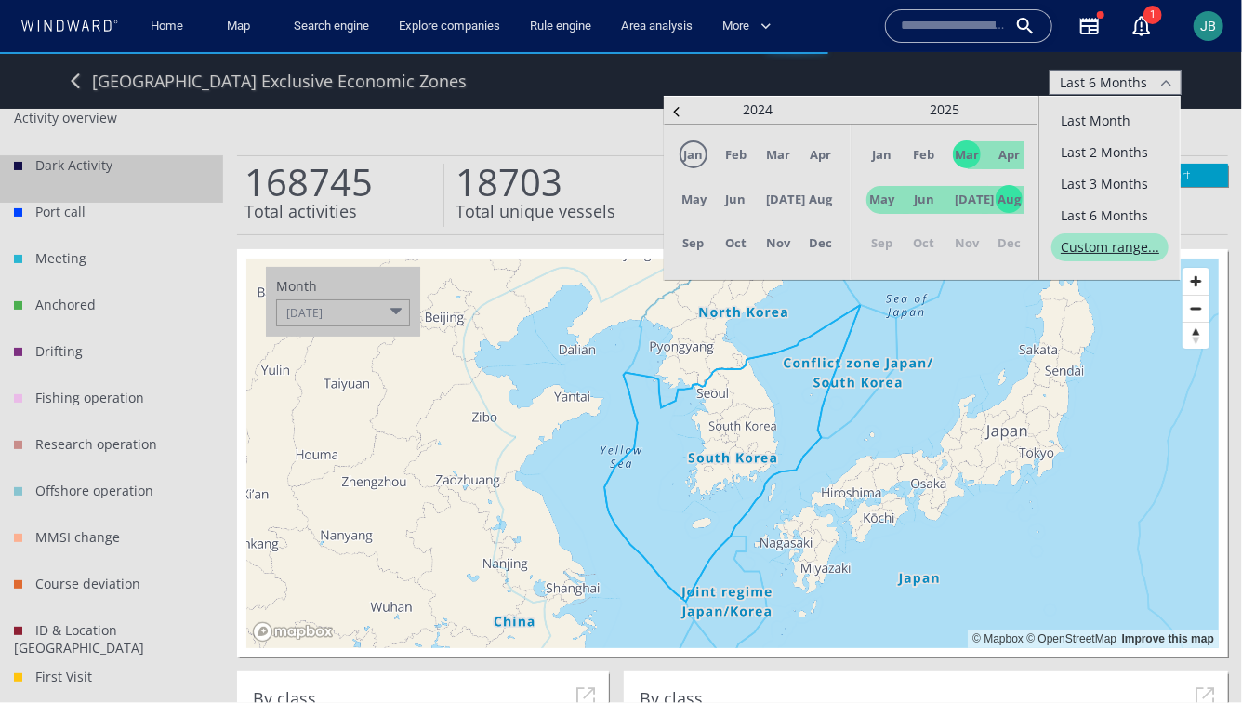
click at [697, 153] on span "Jan" at bounding box center [694, 153] width 28 height 28
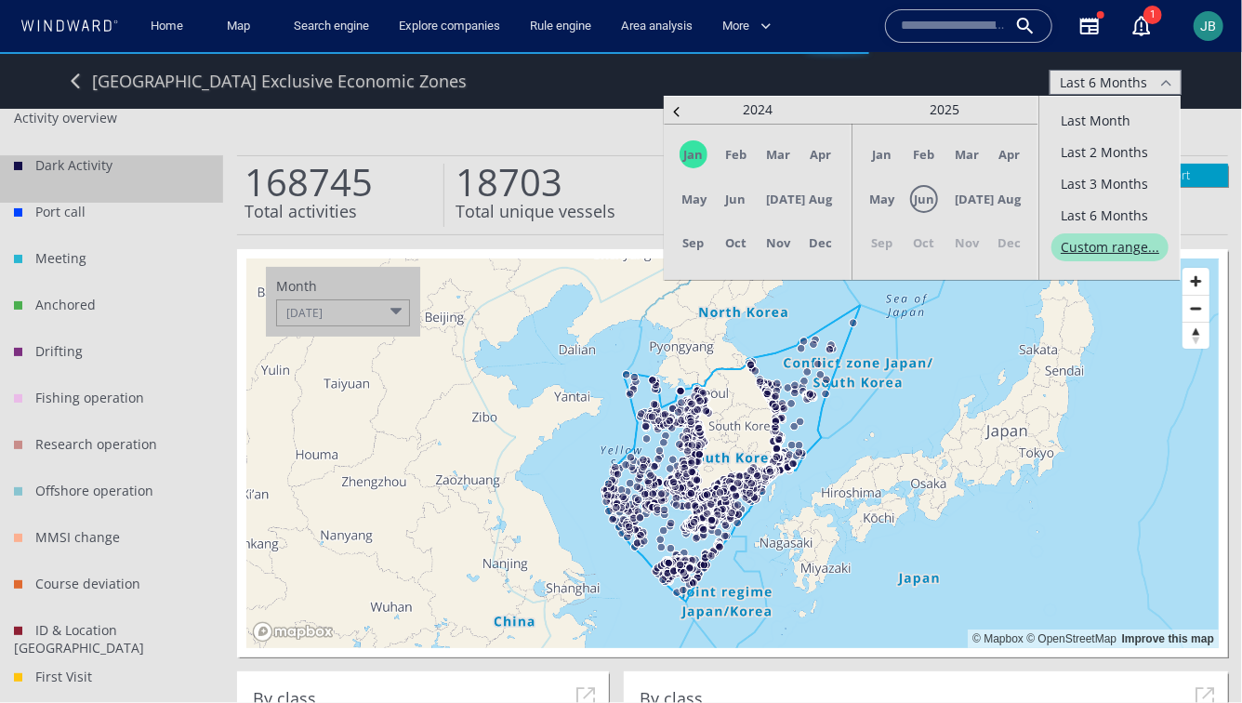
click at [936, 203] on span "Jun" at bounding box center [924, 198] width 28 height 28
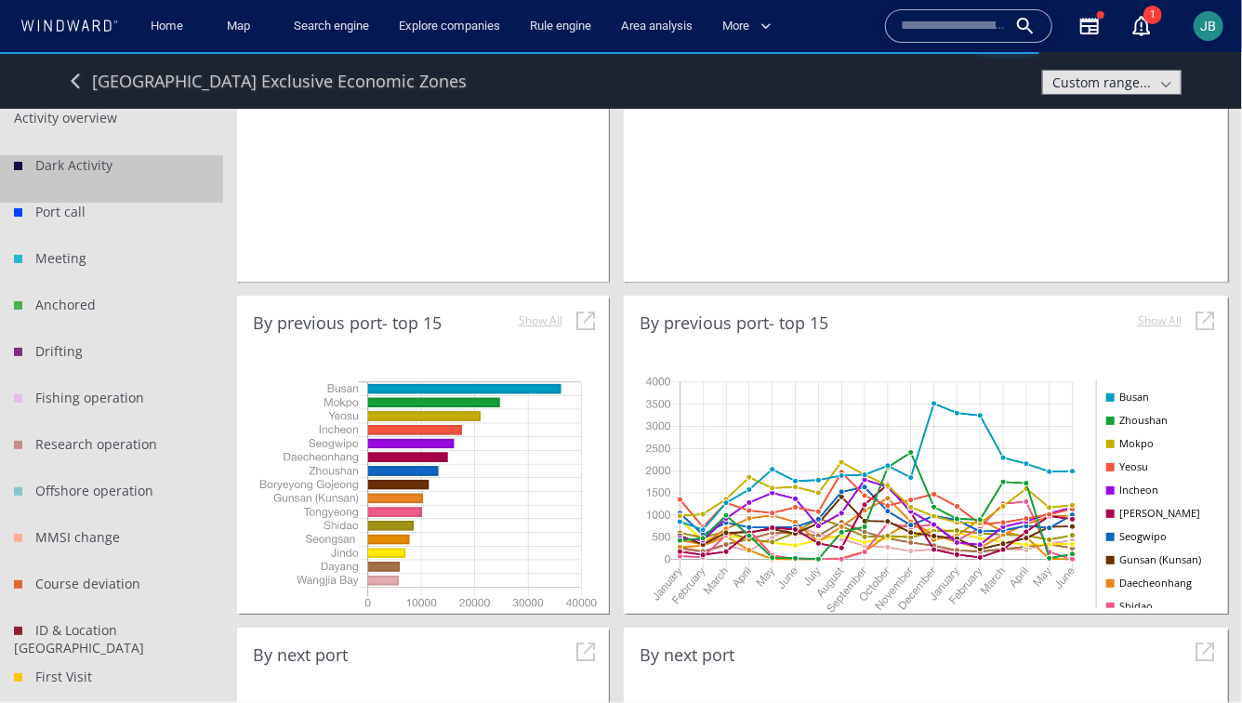
scroll to position [1361, 0]
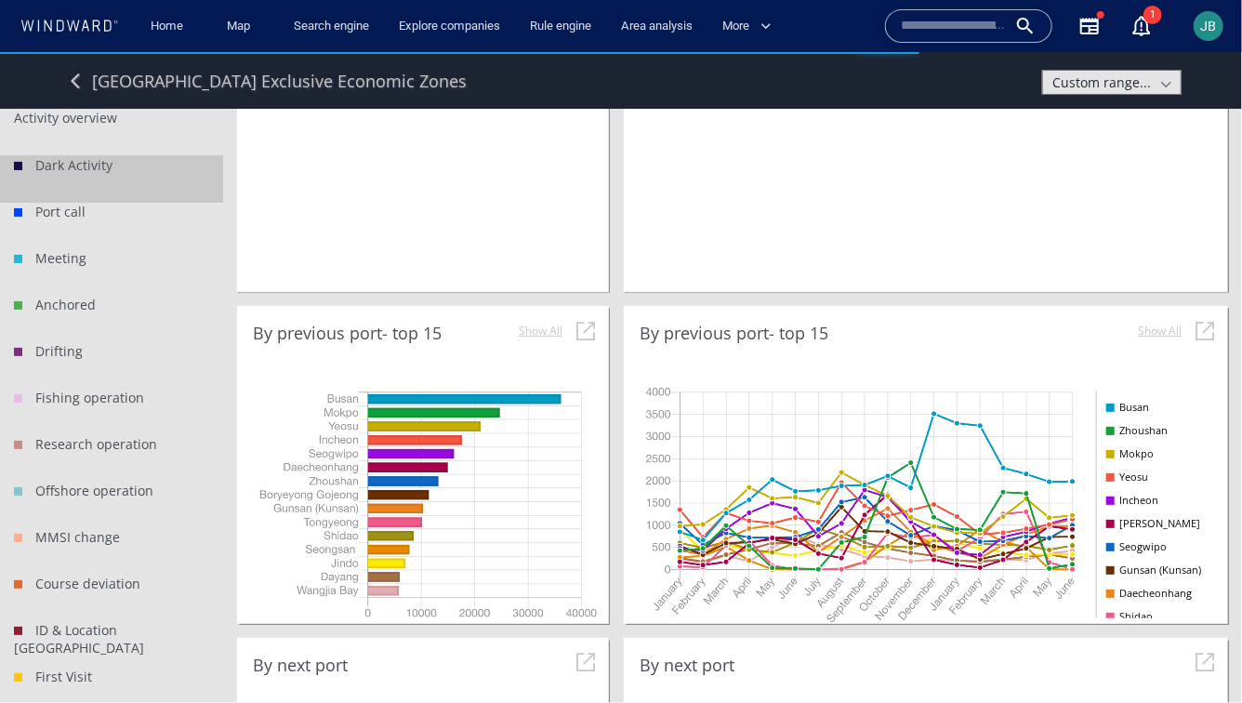
click at [55, 126] on li "Activity overview" at bounding box center [111, 131] width 223 height 47
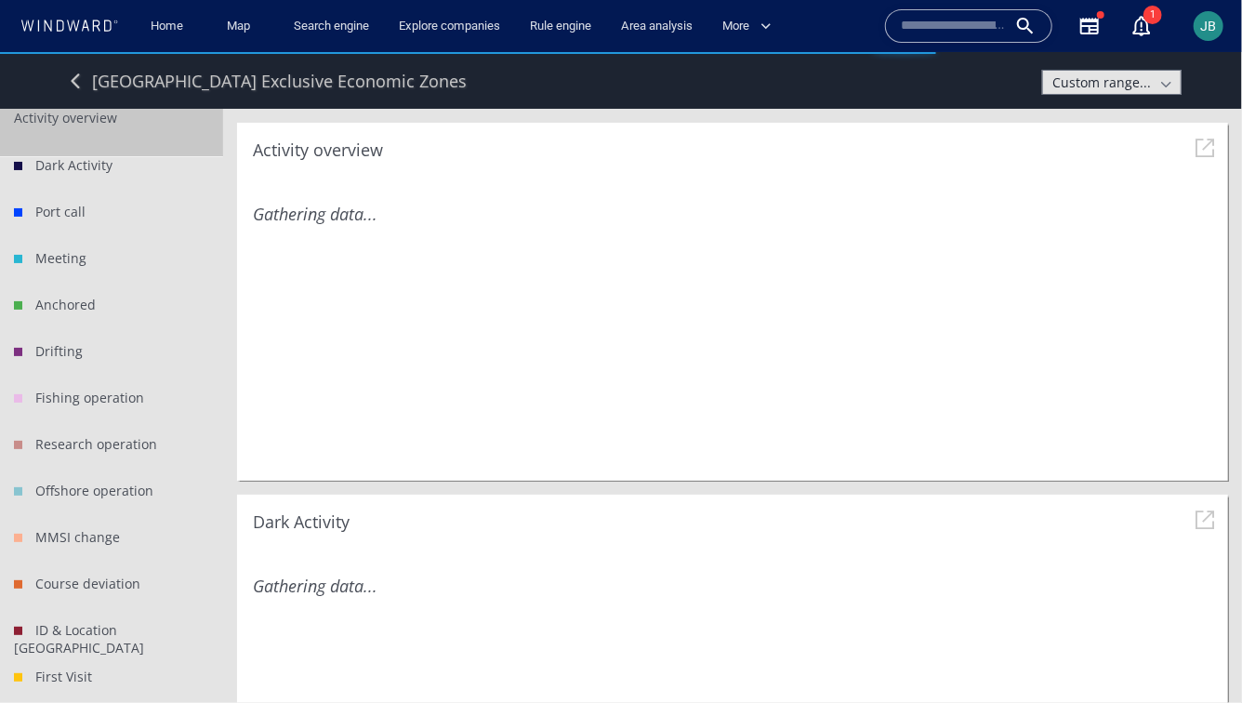
click at [1175, 83] on span at bounding box center [1166, 83] width 20 height 23
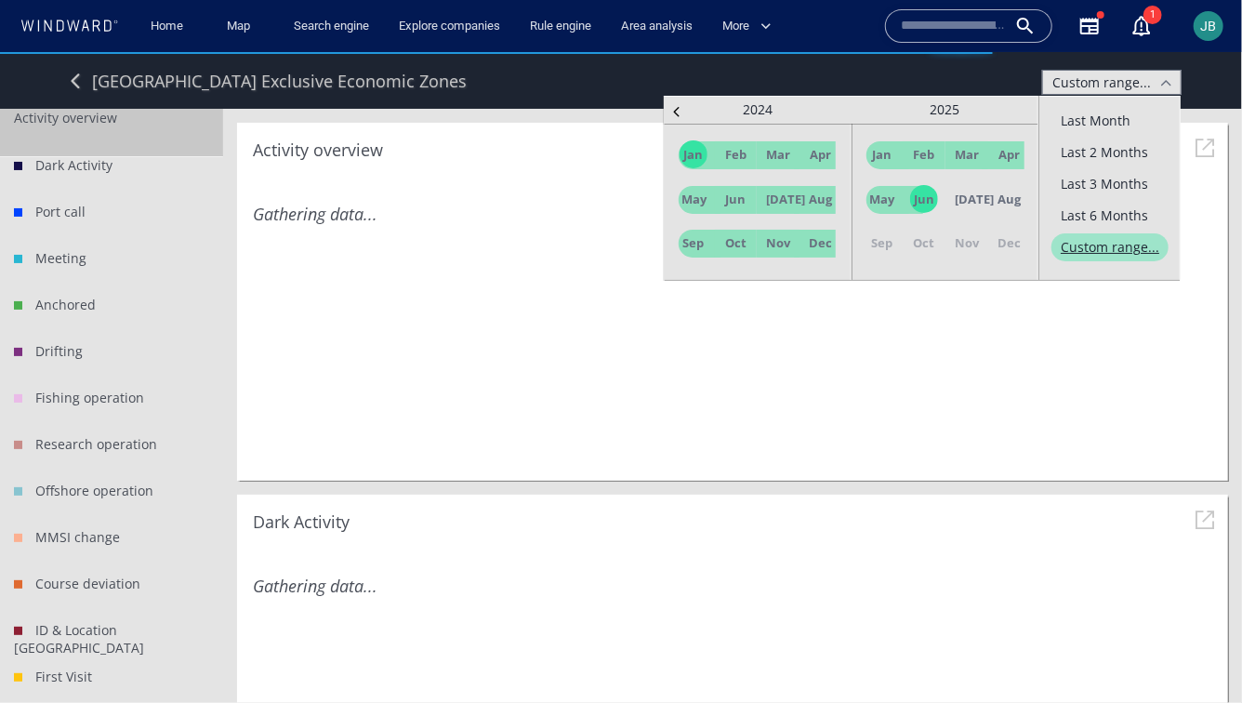
click at [1175, 83] on span at bounding box center [1166, 83] width 20 height 23
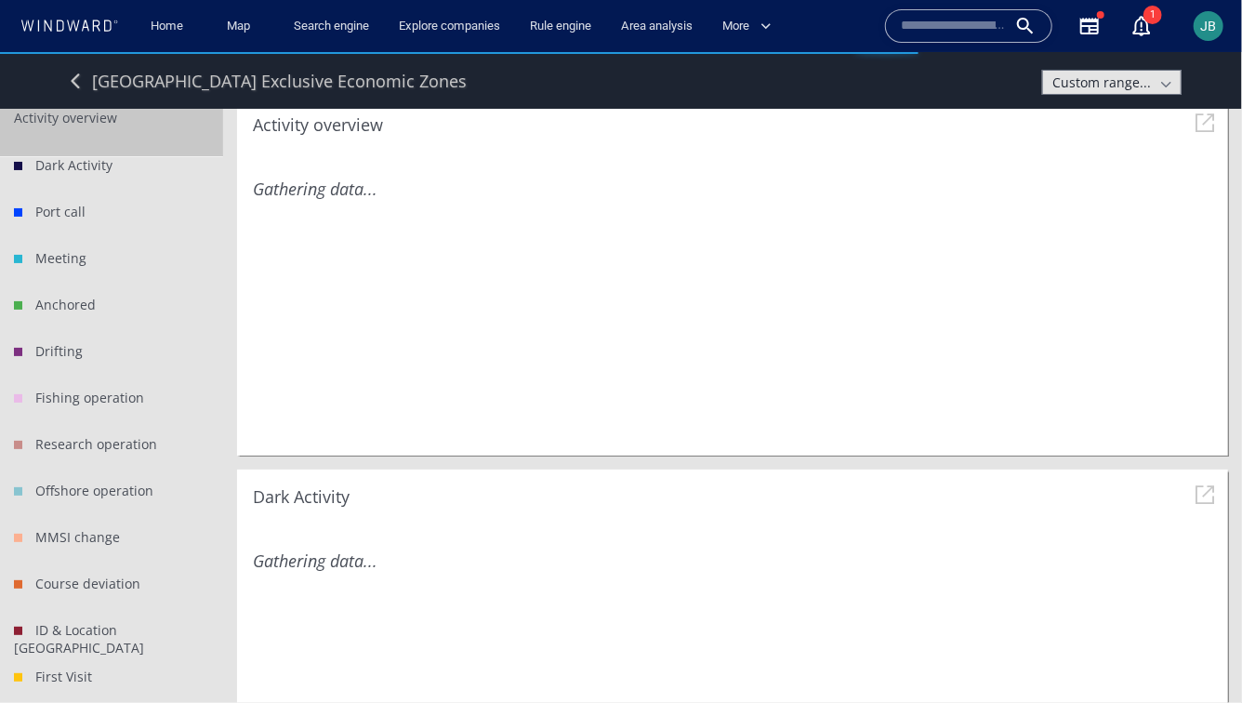
scroll to position [22, 0]
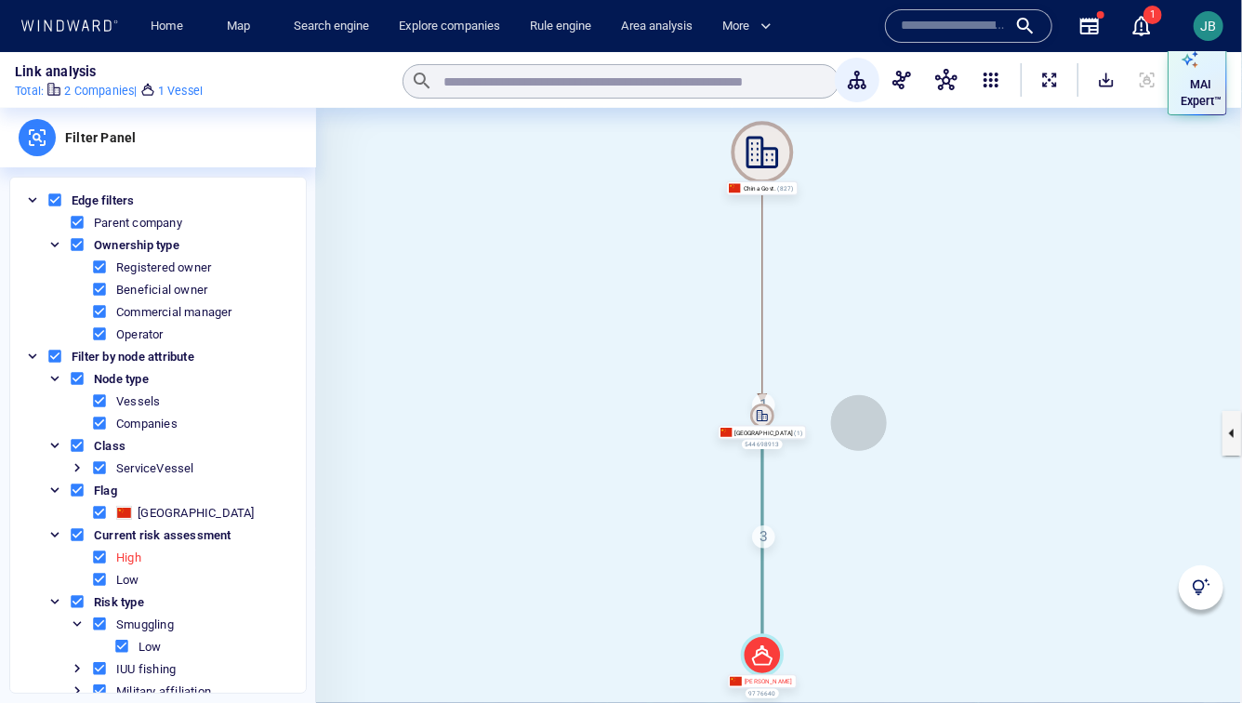
drag, startPoint x: 875, startPoint y: 455, endPoint x: 857, endPoint y: 420, distance: 38.7
click at [857, 419] on canvas at bounding box center [779, 433] width 926 height 651
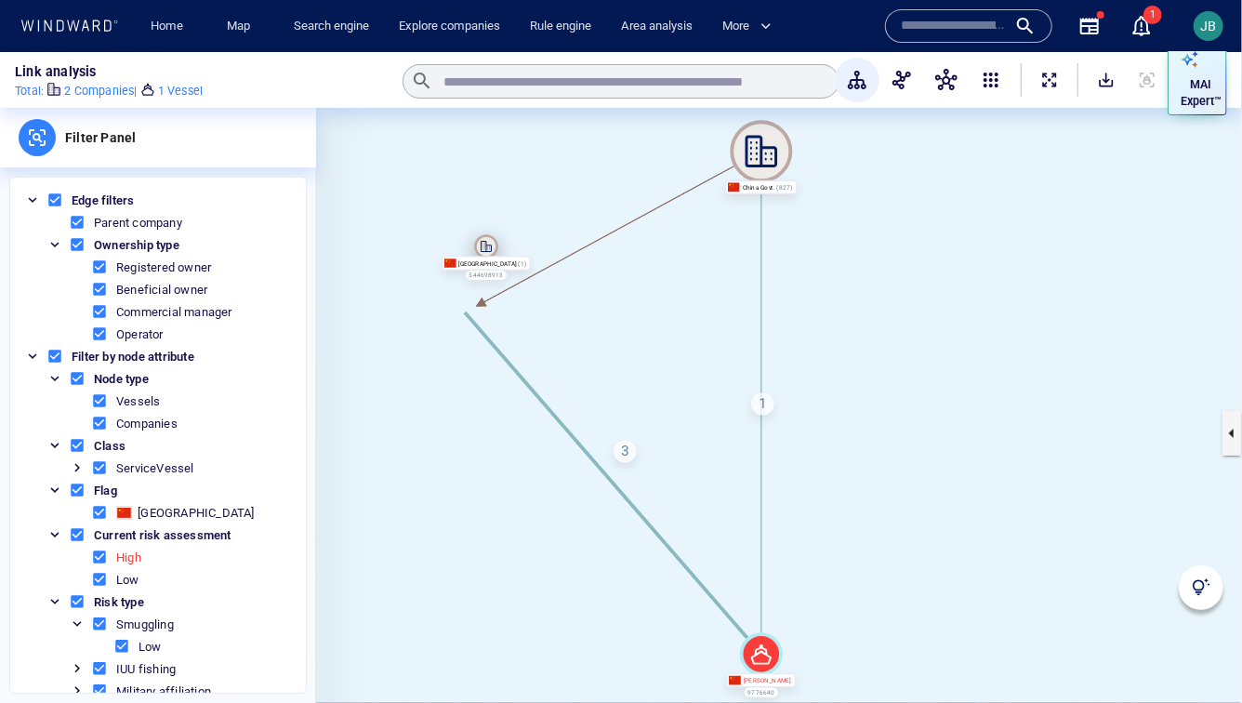
drag, startPoint x: 757, startPoint y: 418, endPoint x: 482, endPoint y: 250, distance: 322.7
click at [482, 250] on icon at bounding box center [486, 246] width 24 height 24
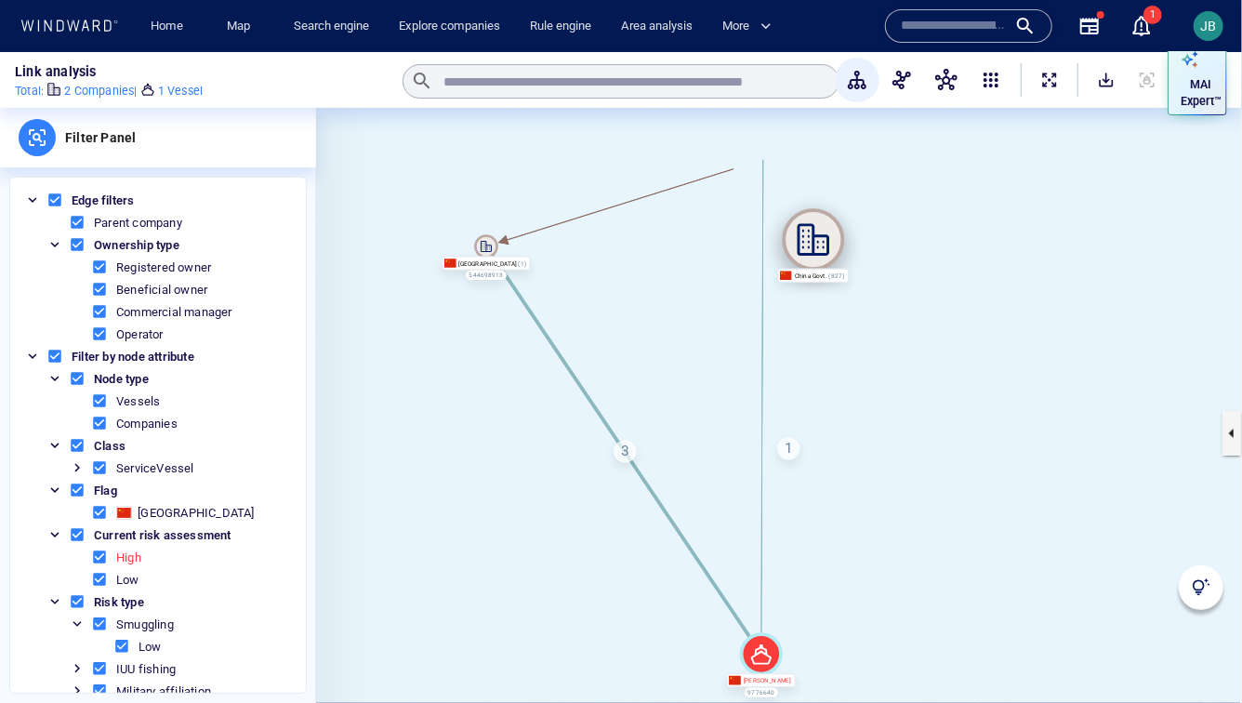
drag, startPoint x: 750, startPoint y: 161, endPoint x: 806, endPoint y: 256, distance: 110.5
click at [806, 256] on icon at bounding box center [814, 239] width 62 height 62
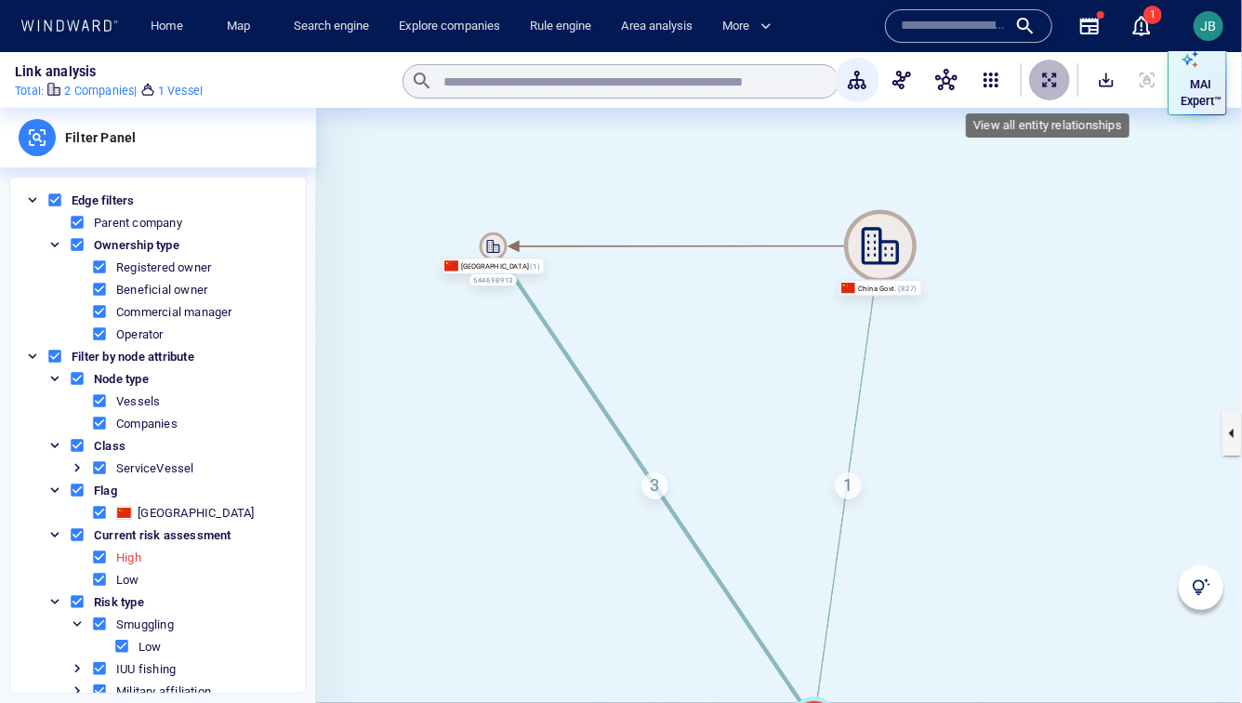
click at [1054, 78] on span "ExpandAllNodes" at bounding box center [1050, 80] width 19 height 19
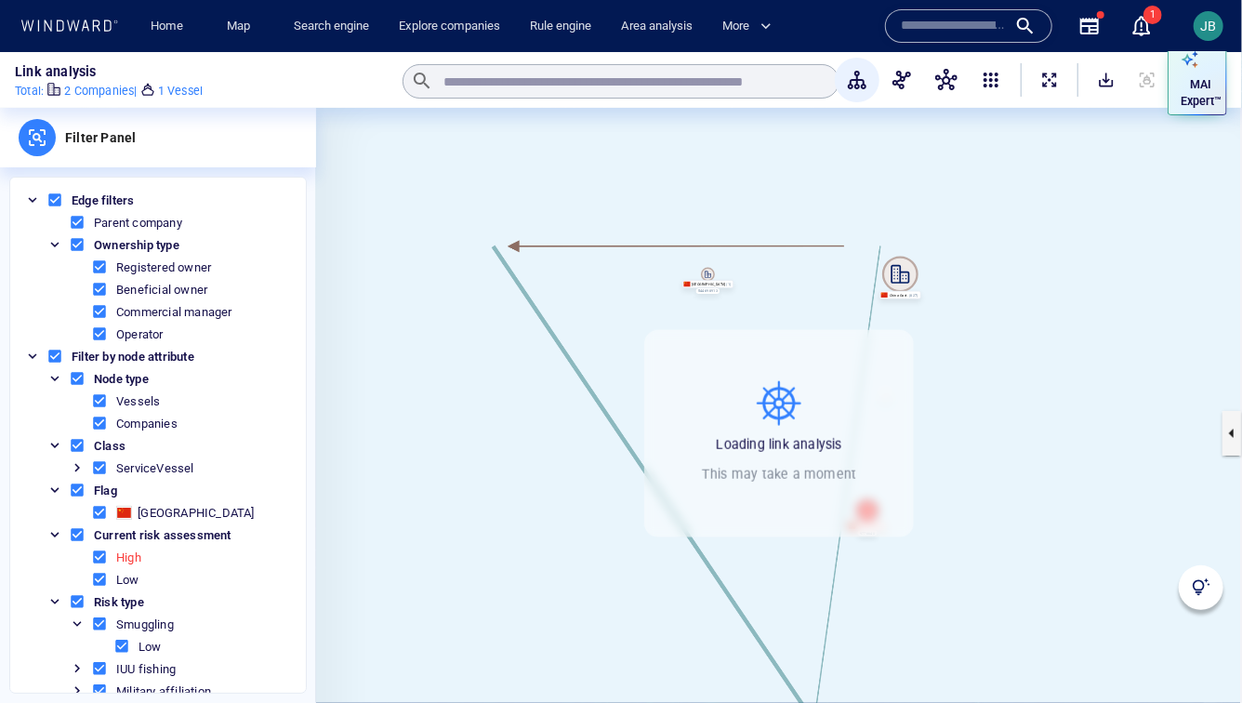
click at [812, 342] on div "JIA GENG 9776640 Xiamen University 544698913 China Govt. 3 1 View entity relati…" at bounding box center [779, 433] width 926 height 651
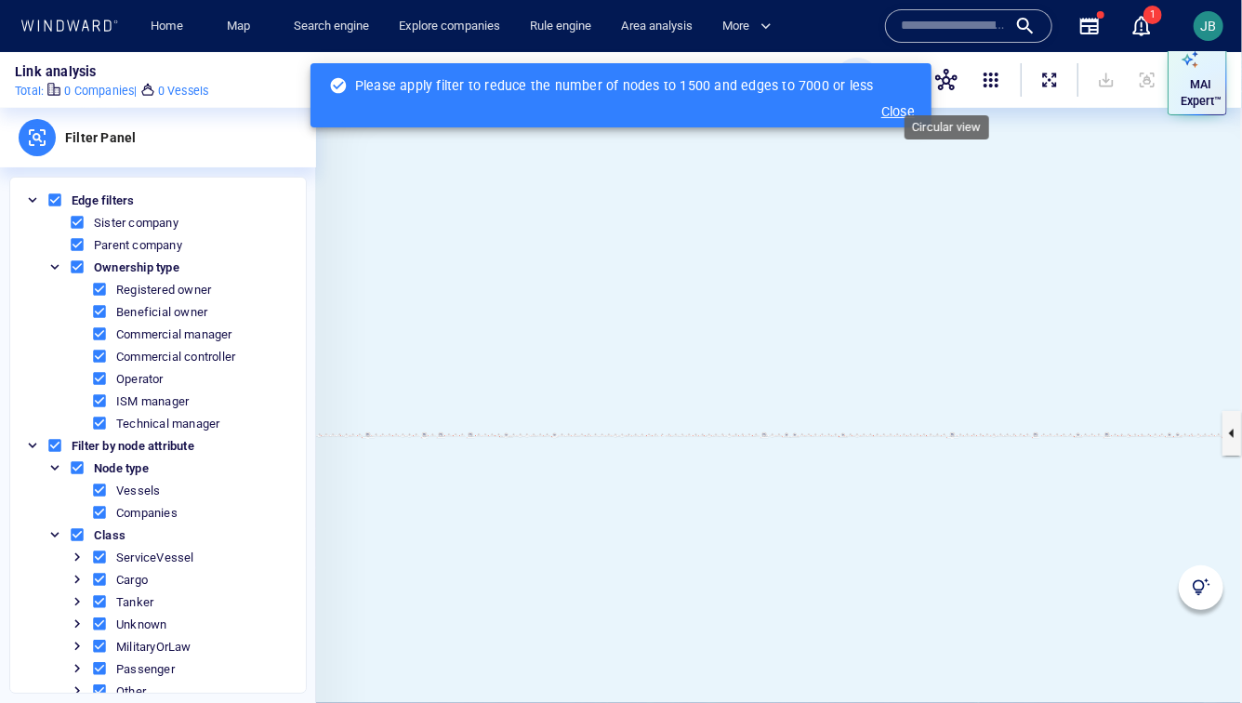
click at [953, 75] on span "button" at bounding box center [947, 80] width 22 height 22
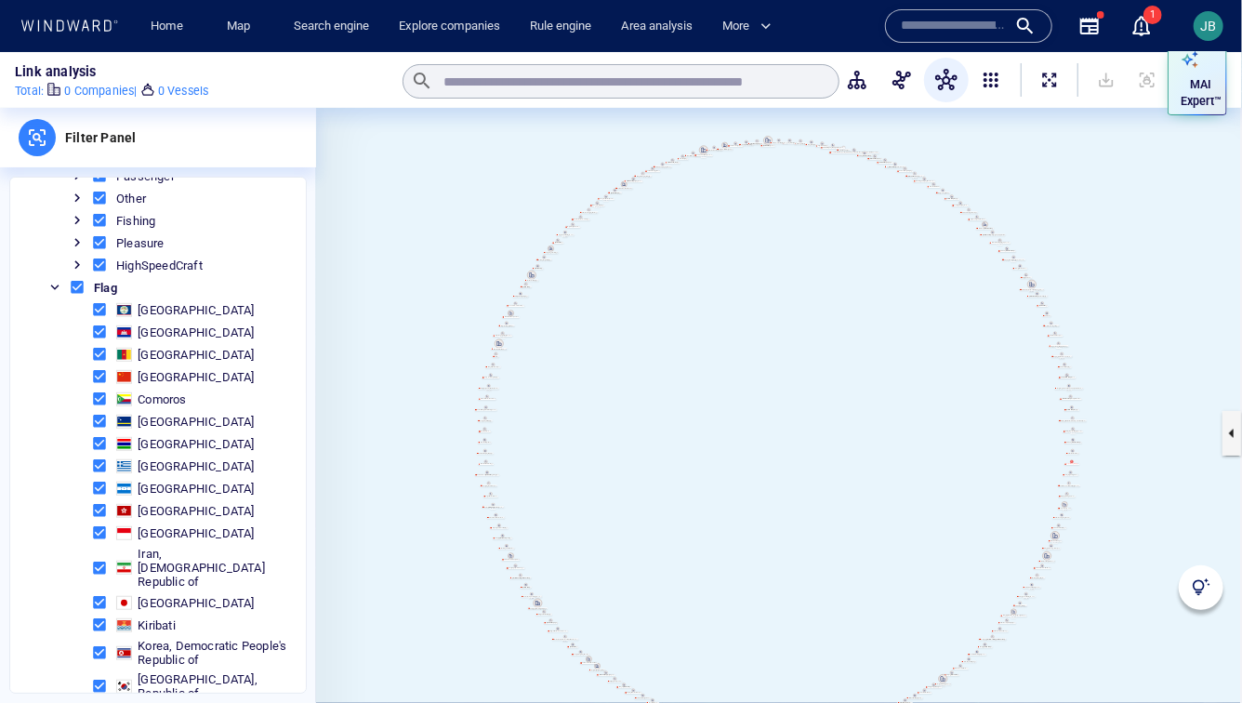
scroll to position [492, 0]
click at [76, 286] on span at bounding box center [77, 288] width 17 height 17
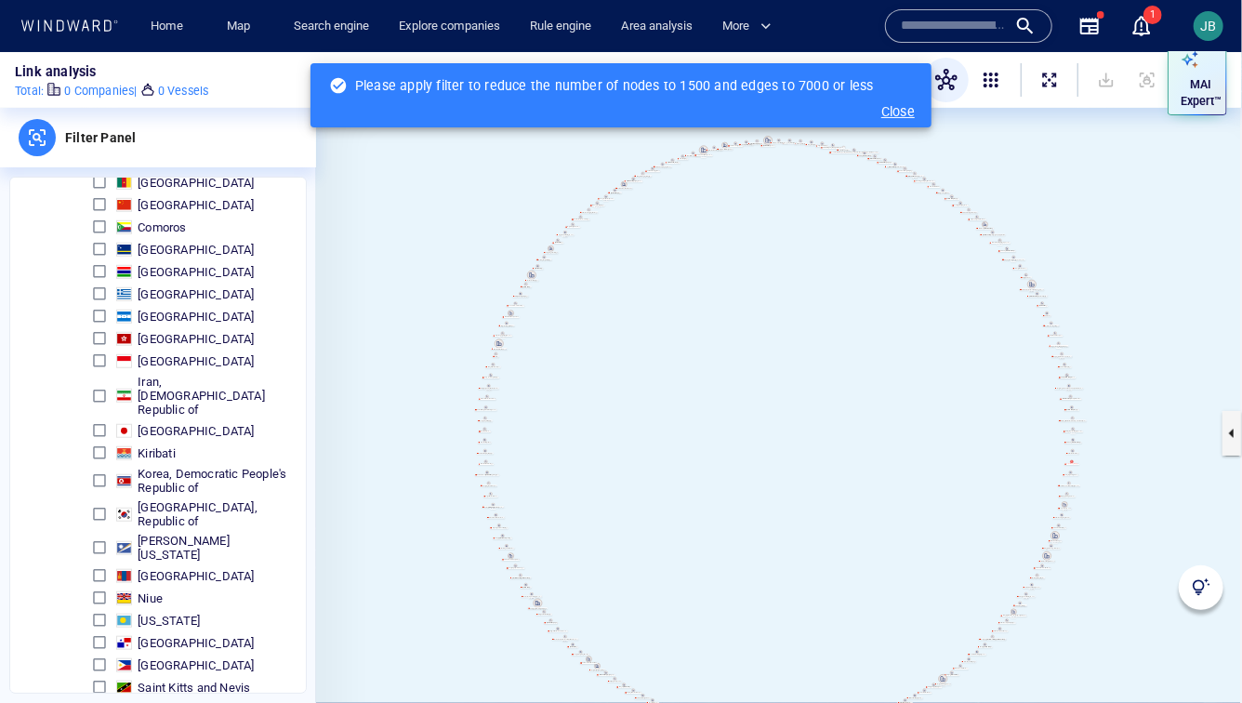
scroll to position [677, 0]
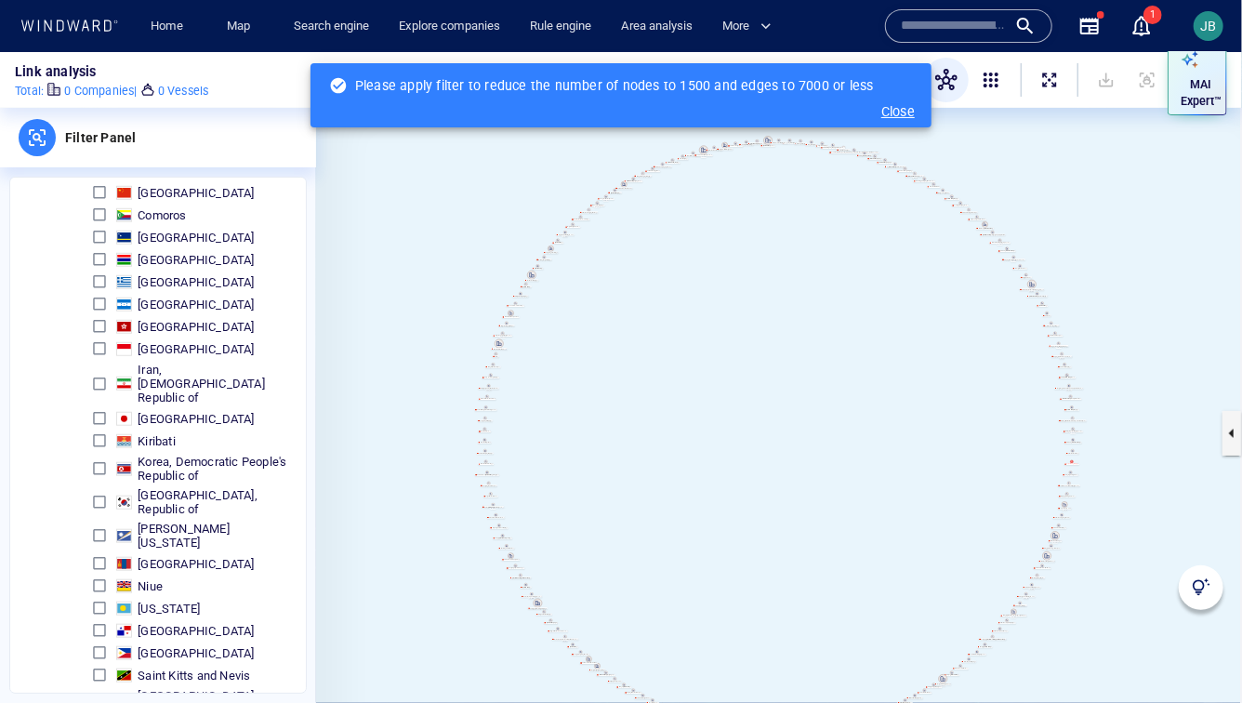
click at [91, 460] on span at bounding box center [99, 468] width 17 height 17
click at [950, 85] on span "button" at bounding box center [947, 80] width 22 height 22
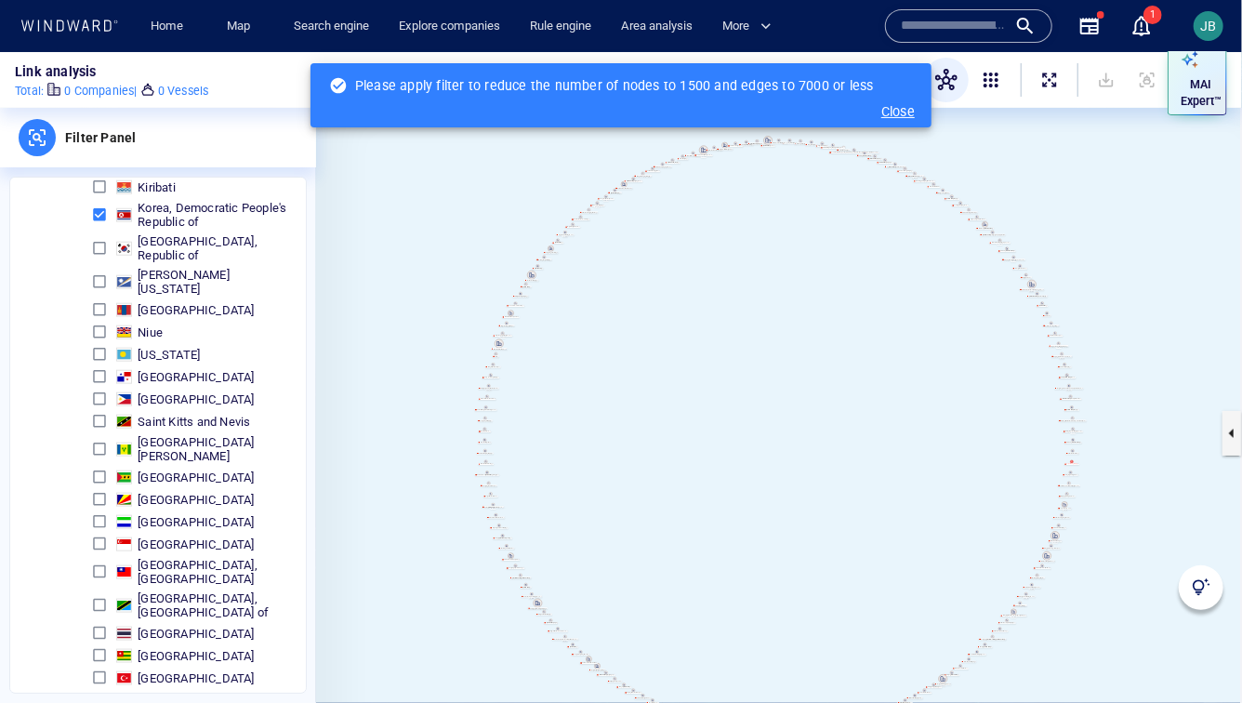
scroll to position [853, 0]
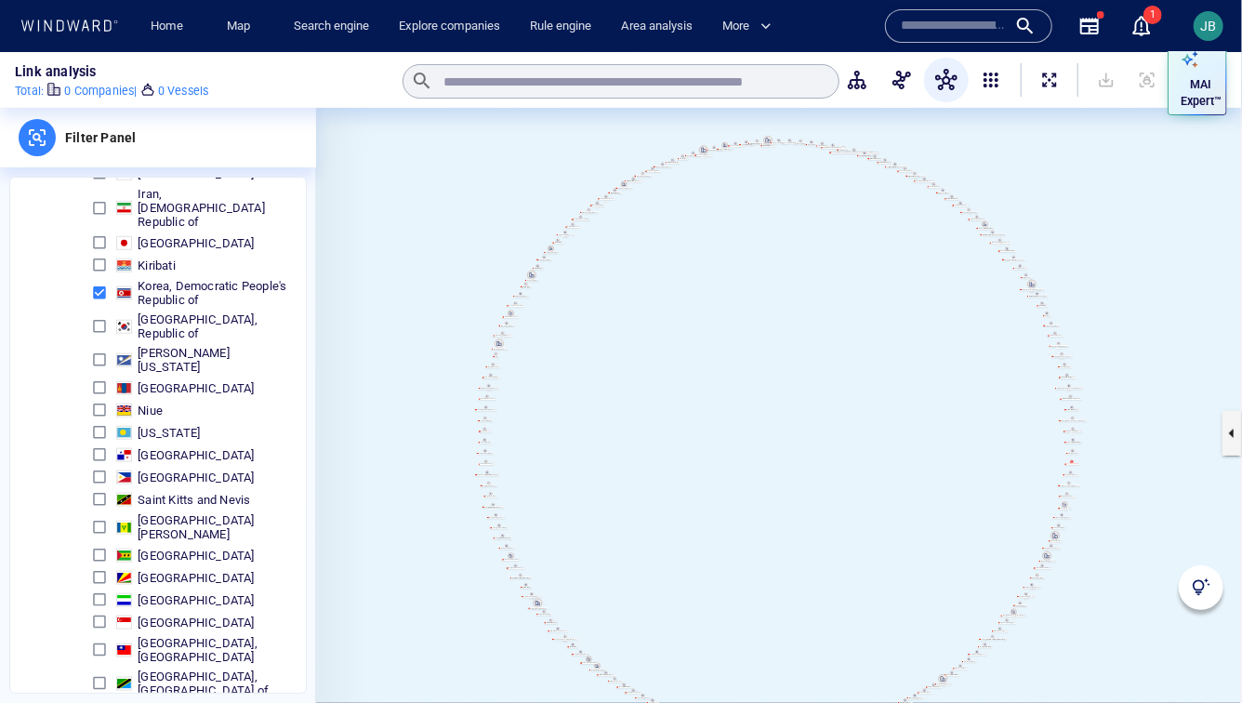
click at [908, 86] on span "button" at bounding box center [902, 80] width 22 height 22
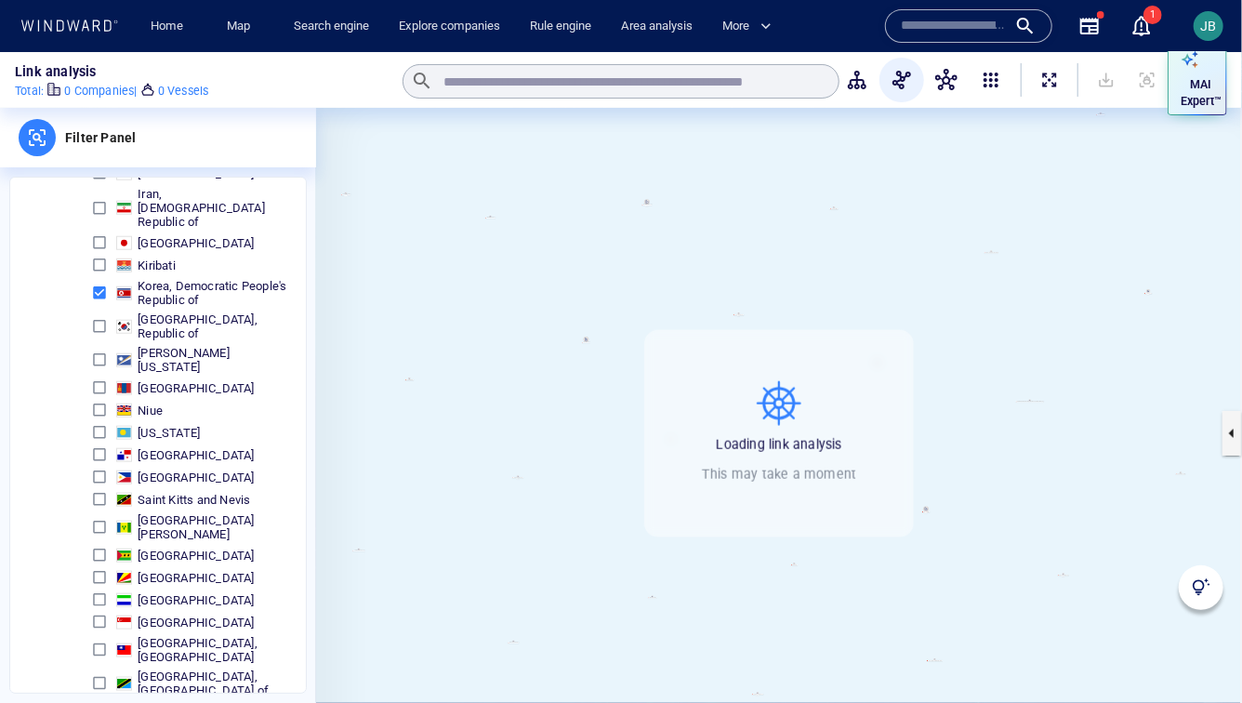
click at [847, 91] on button "button" at bounding box center [857, 80] width 45 height 45
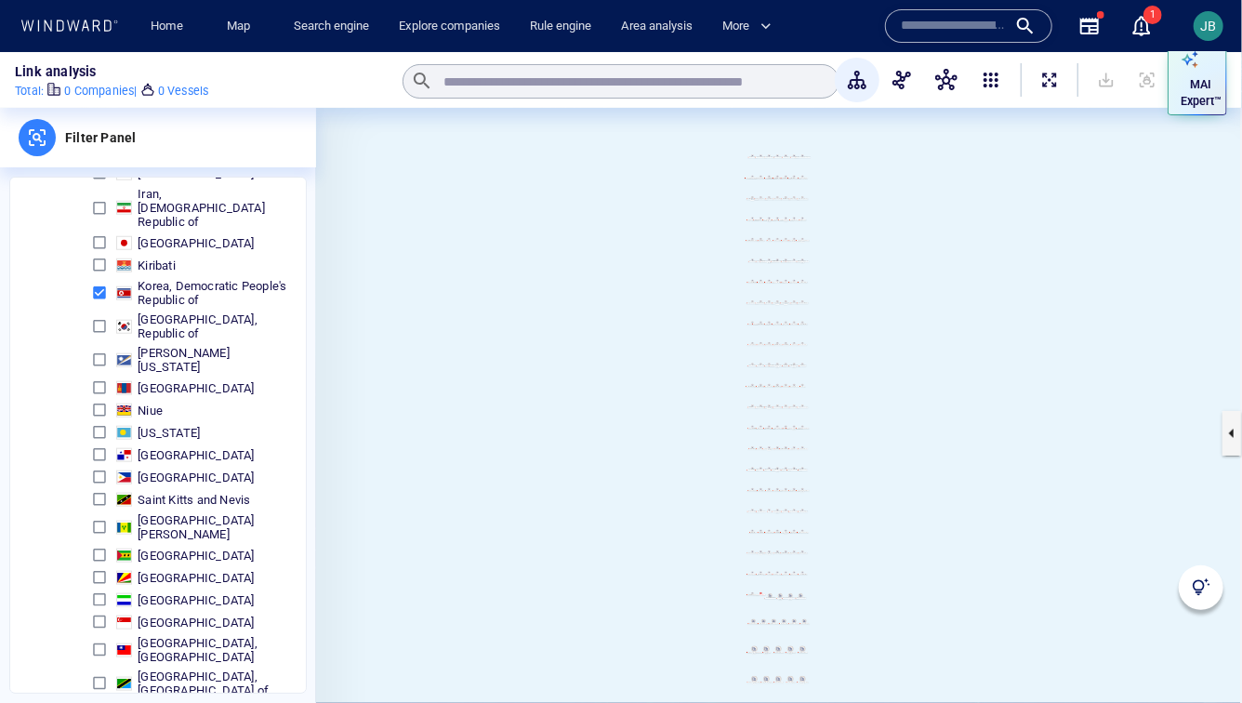
click at [1001, 282] on canvas at bounding box center [779, 433] width 926 height 651
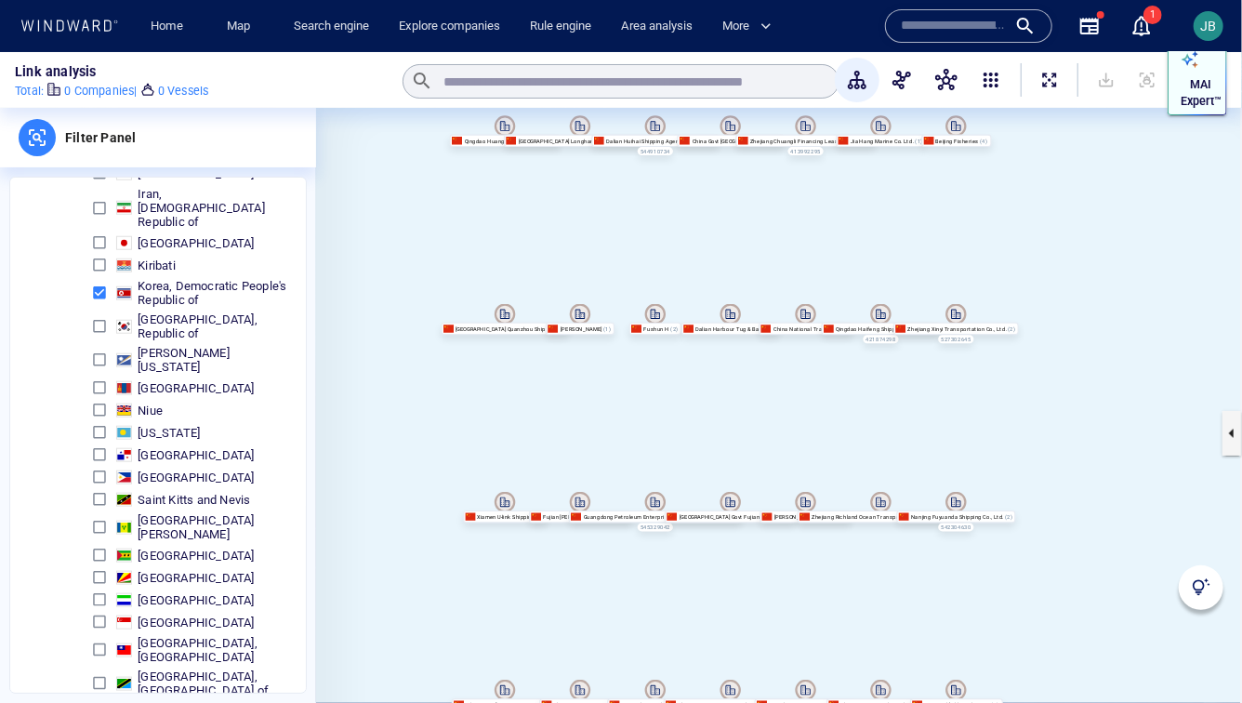
click at [1202, 102] on p "MAI Expert™" at bounding box center [1201, 92] width 41 height 33
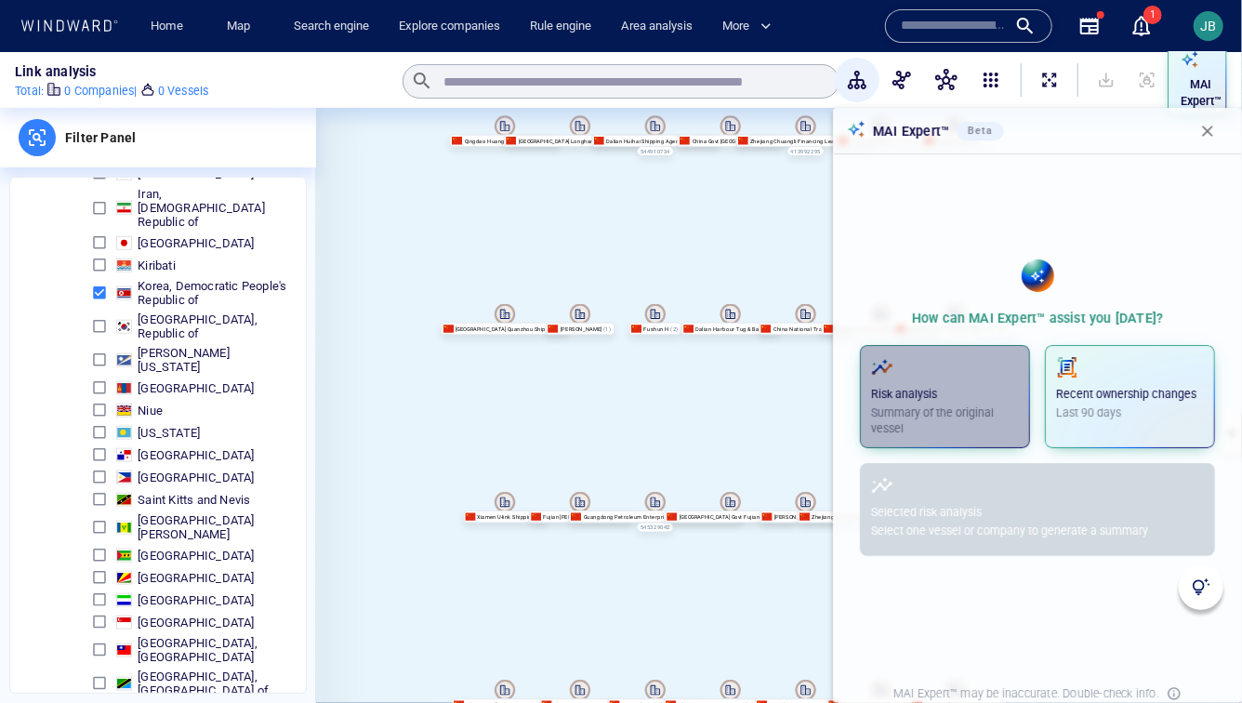
click at [1003, 370] on span "button" at bounding box center [945, 367] width 148 height 22
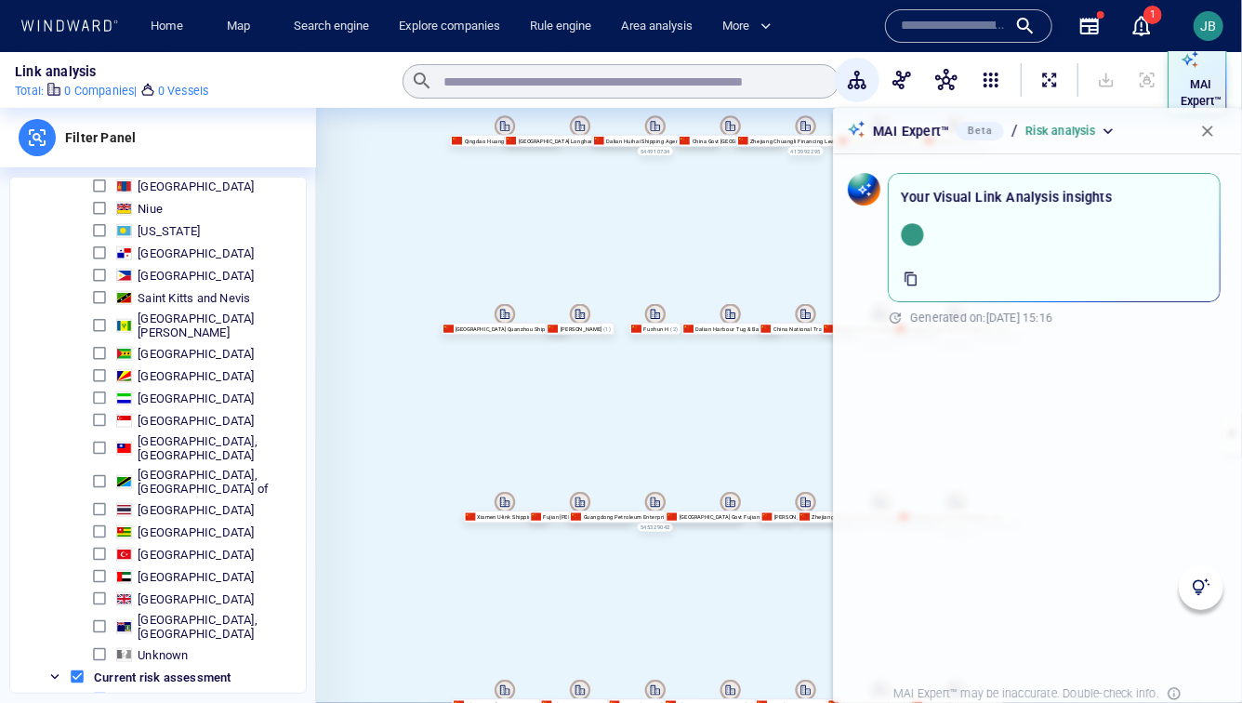
scroll to position [1295, 0]
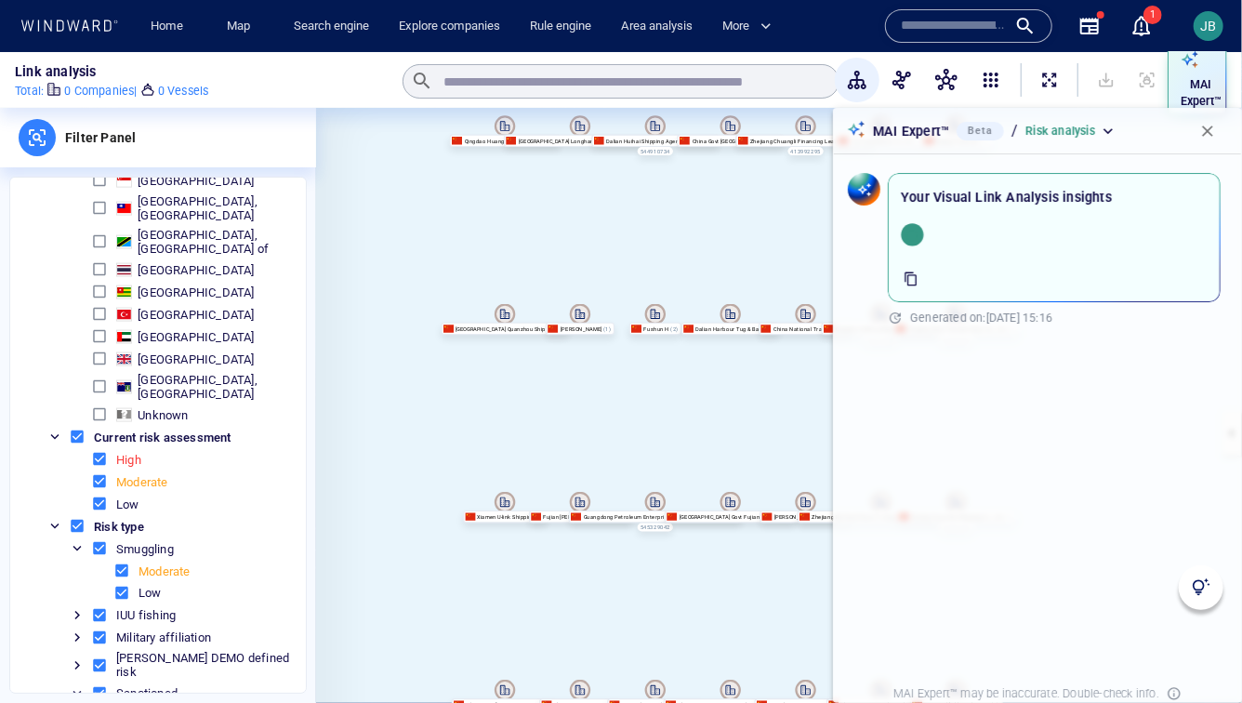
click at [99, 406] on span at bounding box center [99, 414] width 17 height 17
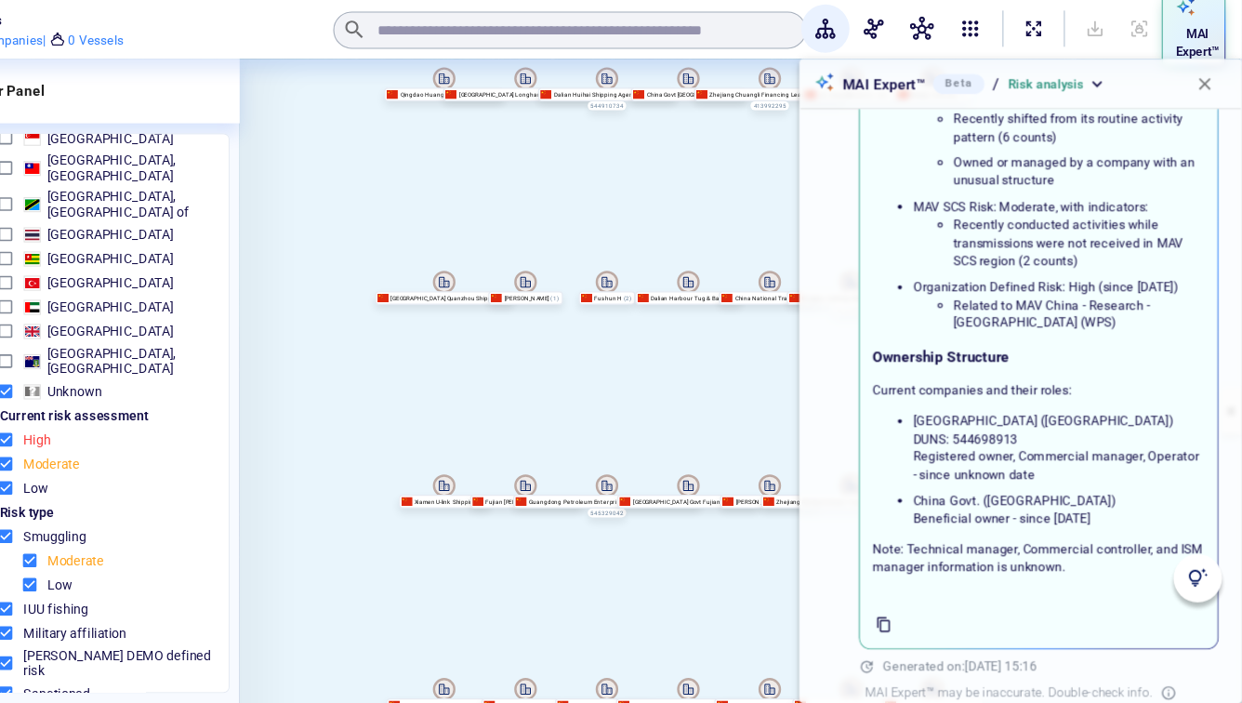
scroll to position [220, 0]
